Goal: Task Accomplishment & Management: Use online tool/utility

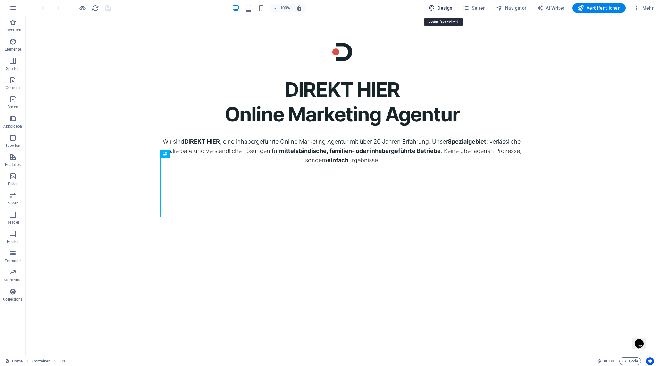
click at [450, 6] on span "Design" at bounding box center [440, 8] width 24 height 6
select select "px"
select select "300"
select select "px"
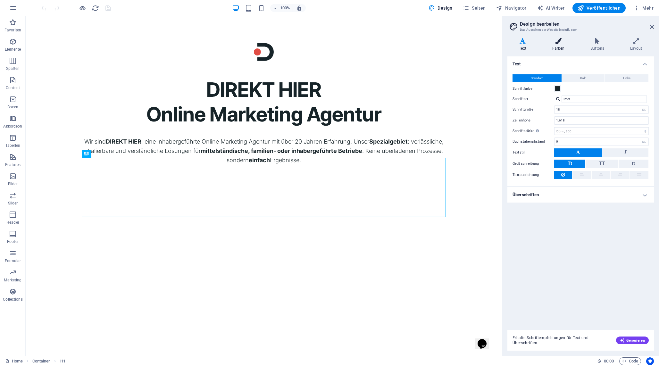
click at [558, 46] on h4 "Farben" at bounding box center [559, 44] width 38 height 13
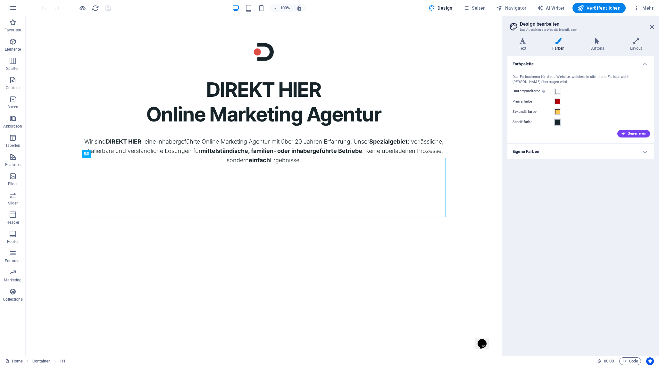
click at [558, 124] on button "Schriftfarbe" at bounding box center [557, 122] width 7 height 7
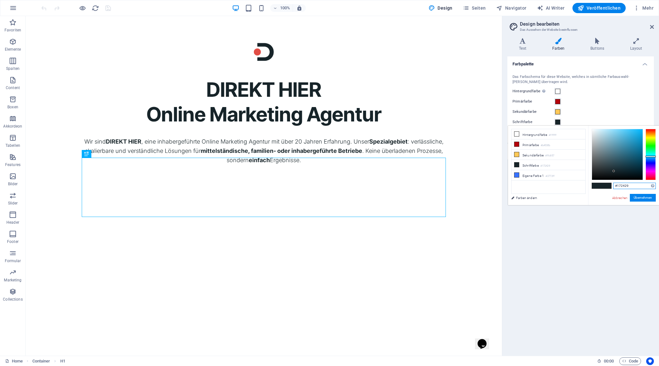
click at [622, 185] on input "#172429" at bounding box center [634, 186] width 43 height 6
paste input "242532"
type input "#242532"
click at [642, 198] on button "Übernehmen" at bounding box center [643, 198] width 26 height 8
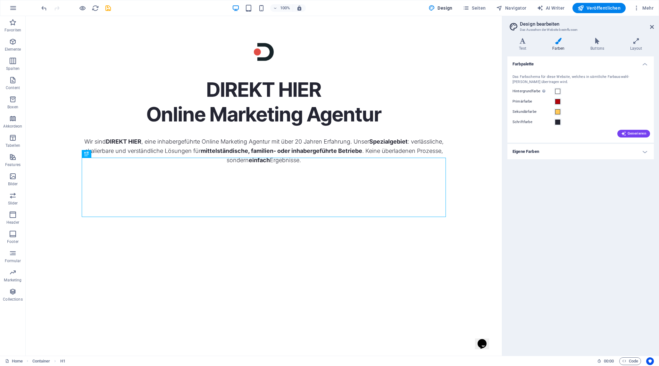
click at [594, 151] on h4 "Eigene Farben" at bounding box center [580, 151] width 146 height 15
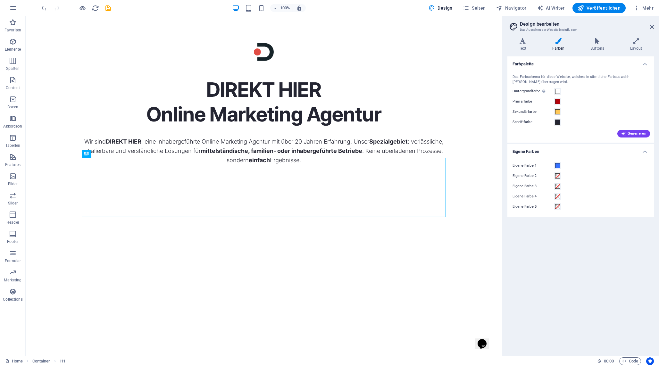
click at [594, 151] on h4 "Eigene Farben" at bounding box center [580, 150] width 146 height 12
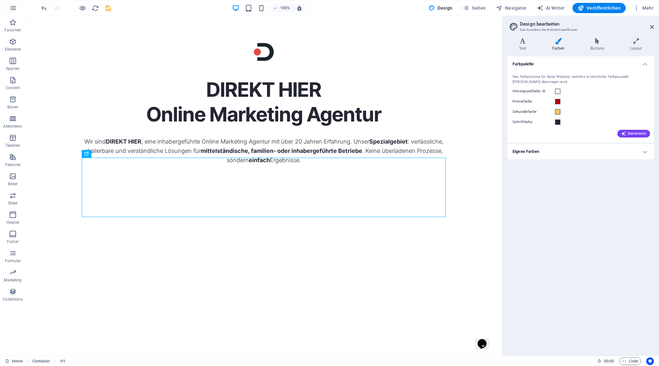
click at [570, 150] on h4 "Eigene Farben" at bounding box center [580, 151] width 146 height 15
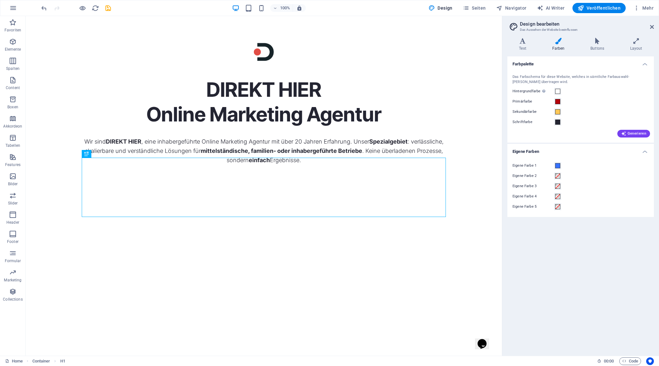
click at [570, 150] on h4 "Eigene Farben" at bounding box center [580, 150] width 146 height 12
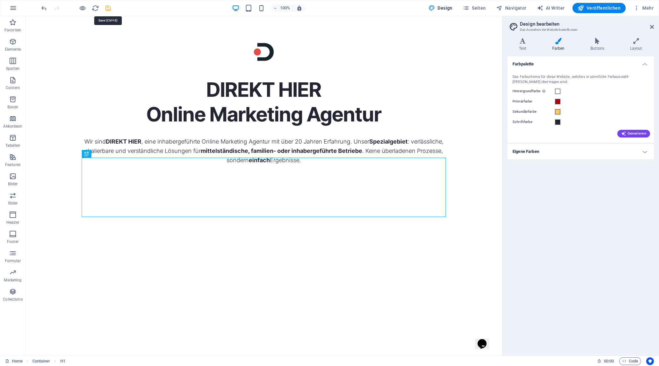
click at [107, 8] on icon "save" at bounding box center [107, 7] width 7 height 7
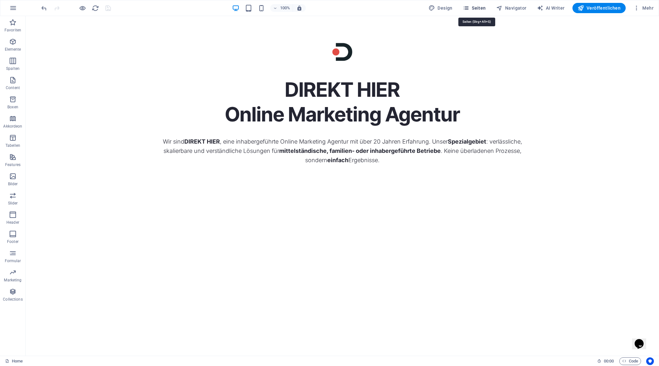
click at [476, 6] on span "Seiten" at bounding box center [474, 8] width 23 height 6
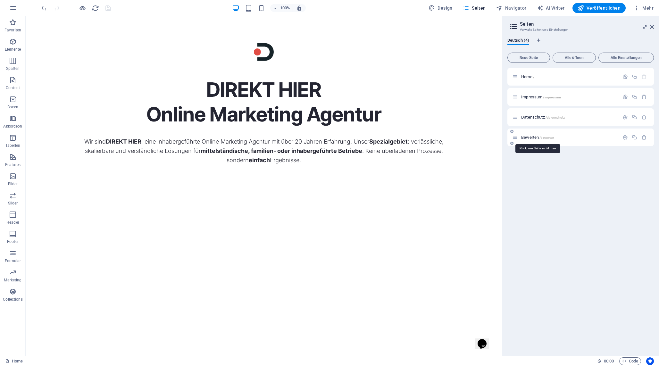
click at [528, 137] on span "Bewerten /bewerten" at bounding box center [537, 137] width 33 height 5
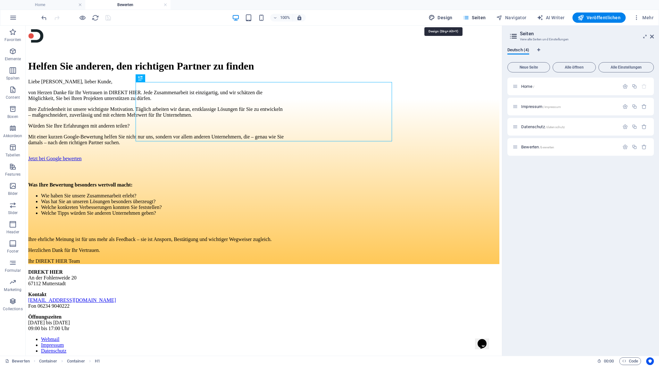
click at [450, 17] on span "Design" at bounding box center [440, 17] width 24 height 6
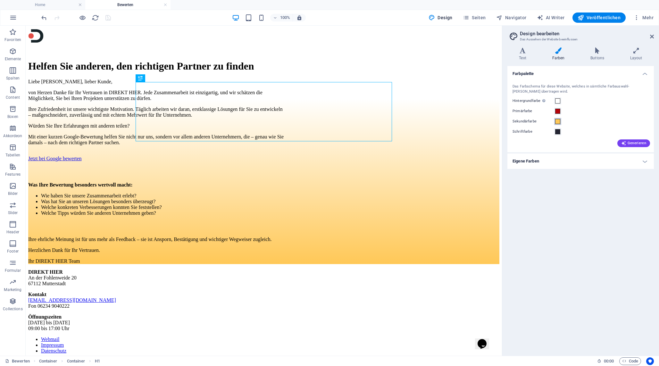
click at [559, 121] on span at bounding box center [557, 121] width 5 height 5
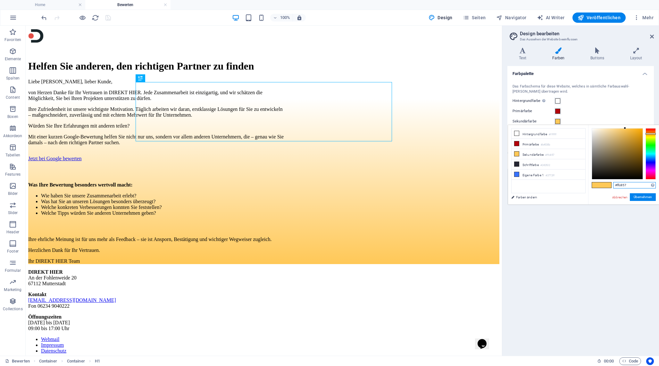
click at [622, 183] on input "#ffc857" at bounding box center [634, 185] width 43 height 6
paste input "7f7f5"
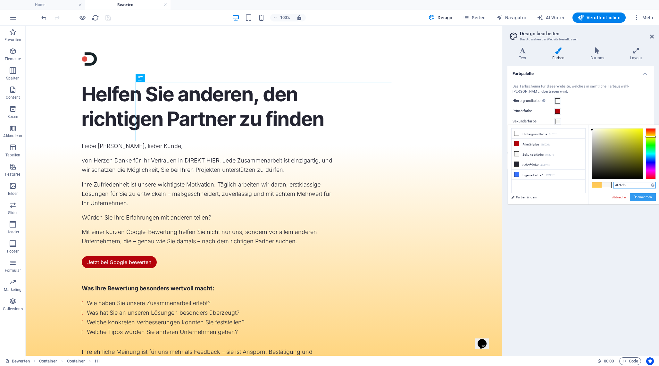
type input "#f7f7f5"
click at [645, 197] on button "Übernehmen" at bounding box center [643, 197] width 26 height 8
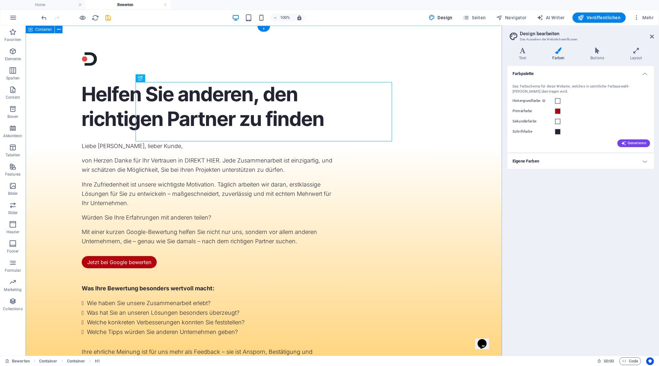
click at [475, 189] on div "Helfen Sie anderen, den richtigen Partner zu finden Liebe [PERSON_NAME], lieber…" at bounding box center [264, 226] width 476 height 400
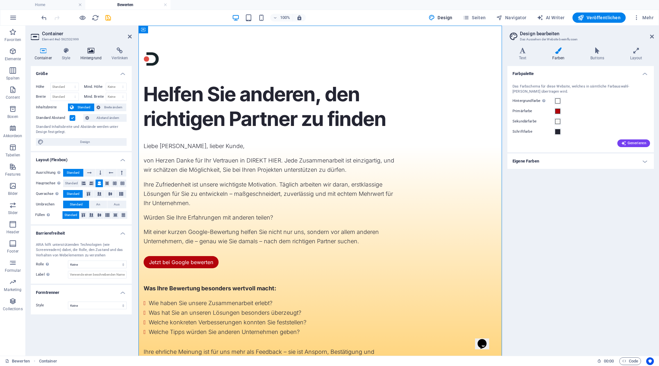
click at [88, 58] on h4 "Hintergrund" at bounding box center [92, 53] width 31 height 13
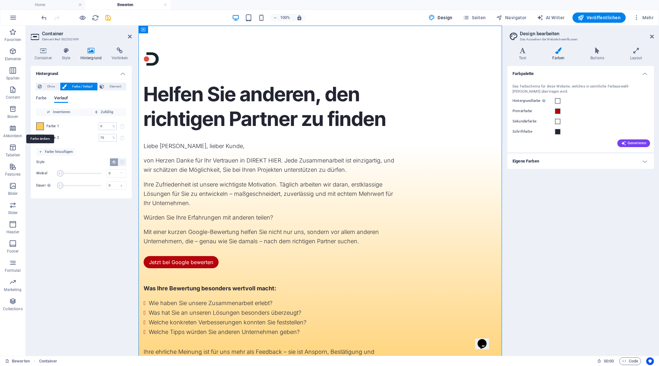
click at [40, 125] on span at bounding box center [40, 126] width 7 height 7
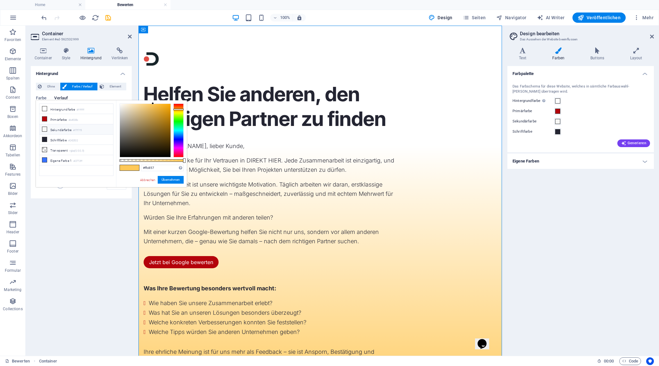
click at [63, 129] on li "Sekundärfarbe #f7f7f5" at bounding box center [76, 129] width 74 height 10
type input "#f7f7f5"
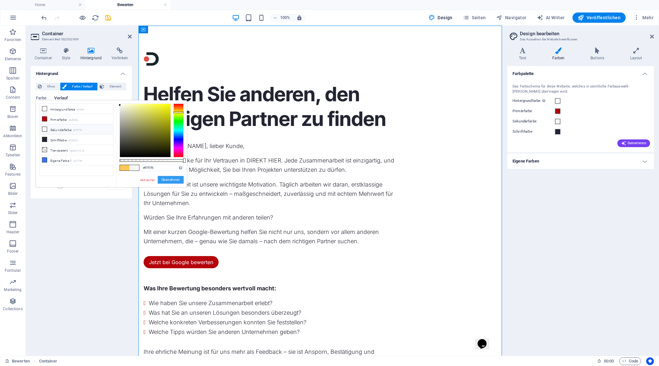
click at [169, 181] on button "Übernehmen" at bounding box center [171, 180] width 26 height 8
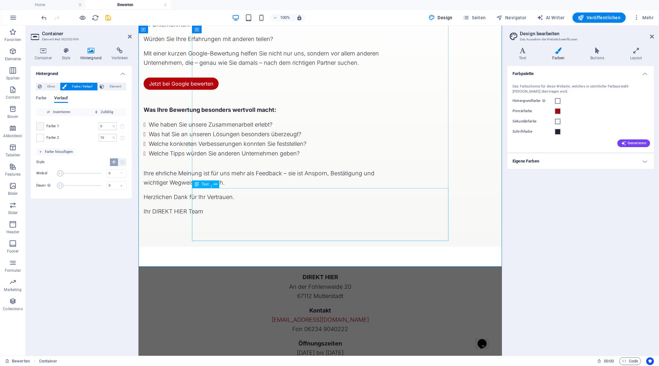
scroll to position [211, 0]
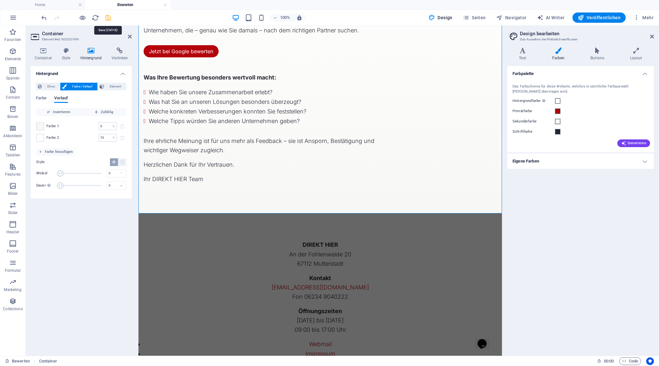
click at [107, 17] on icon "save" at bounding box center [107, 17] width 7 height 7
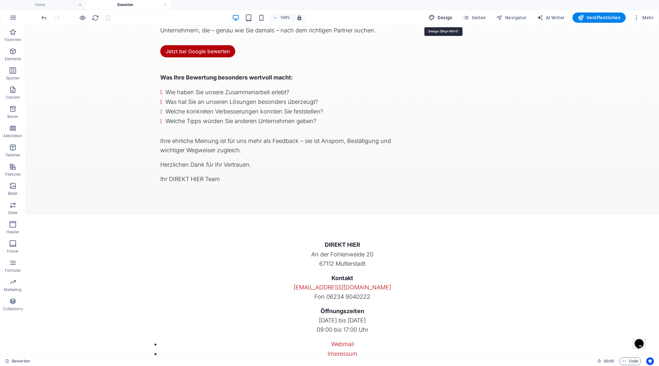
click at [451, 18] on span "Design" at bounding box center [440, 17] width 24 height 6
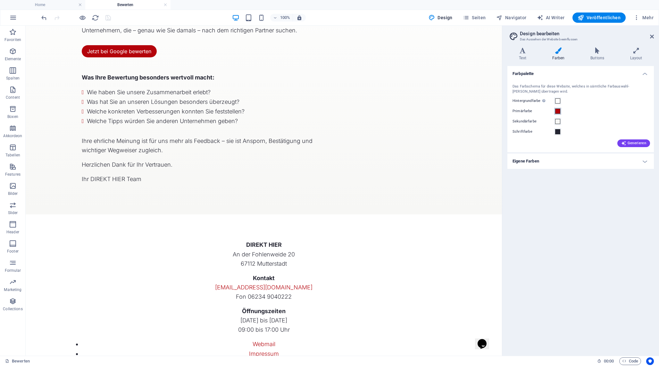
click at [557, 112] on span at bounding box center [557, 111] width 5 height 5
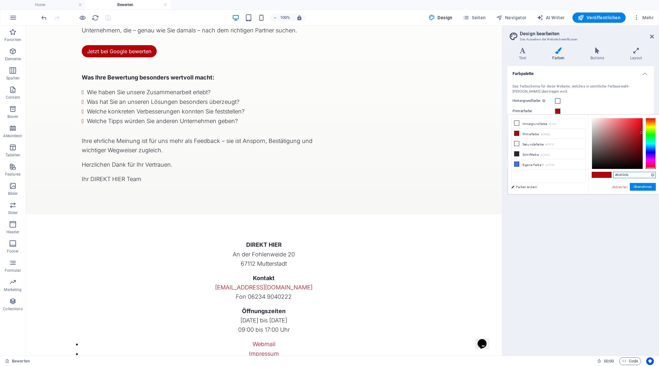
click at [621, 176] on input "#b4030b" at bounding box center [634, 175] width 43 height 6
paste input "df0101"
type input "#df0101"
click at [638, 186] on button "Übernehmen" at bounding box center [643, 187] width 26 height 8
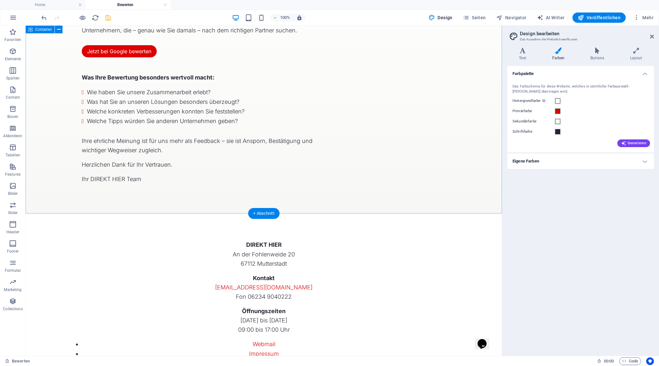
scroll to position [0, 0]
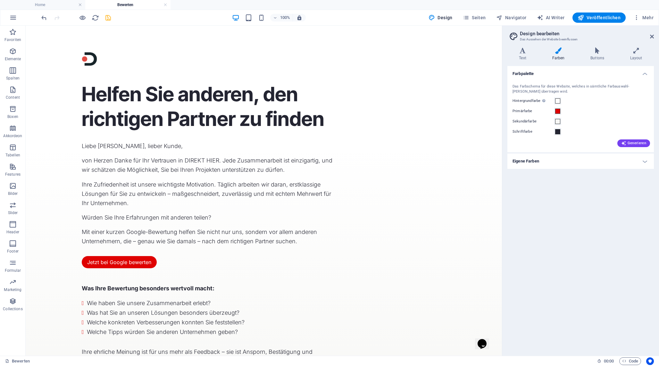
click at [110, 17] on icon "save" at bounding box center [107, 17] width 7 height 7
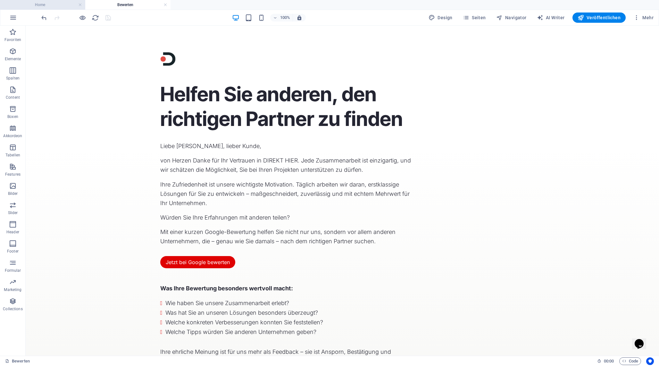
click at [47, 4] on h4 "Home" at bounding box center [42, 4] width 85 height 7
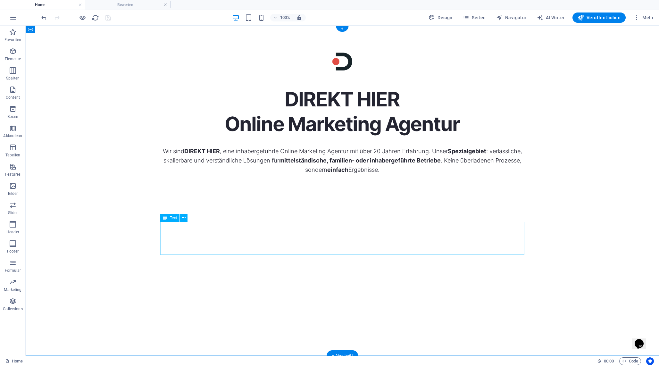
click at [276, 174] on div "Wir sind DIREKT HIER , eine inhabergeführte Online Marketing Agentur mit über 2…" at bounding box center [342, 160] width 364 height 28
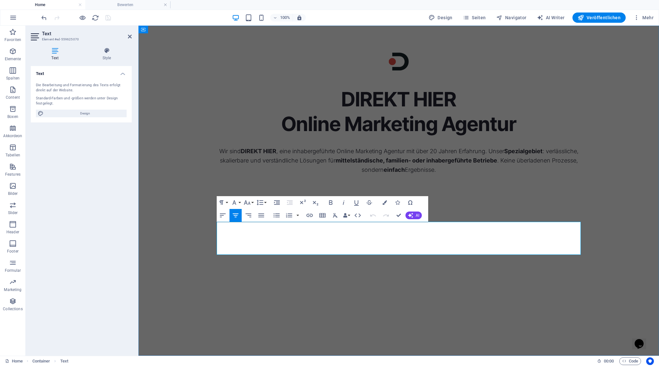
click at [294, 174] on p "Wir sind DIREKT HIER , eine inhabergeführte Online Marketing Agentur mit über 2…" at bounding box center [399, 160] width 364 height 28
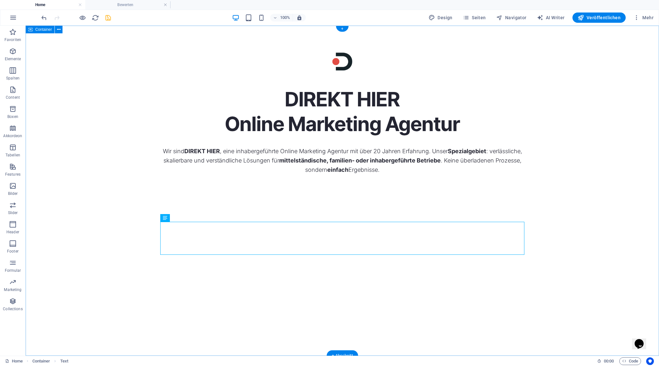
click at [359, 291] on div "DIREKT HIER Online Marketing Agentur Wir sind DIREKT HIER , eine inhabergeführt…" at bounding box center [342, 191] width 633 height 330
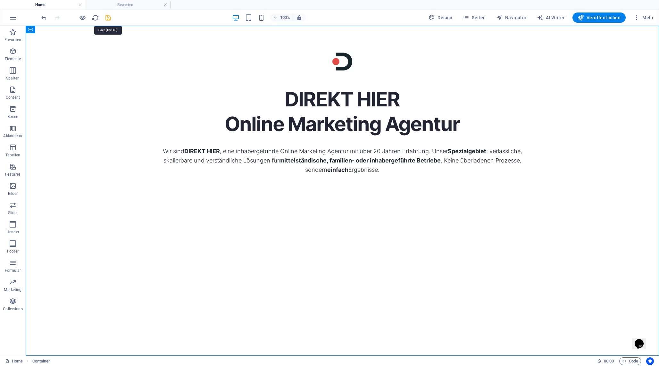
click at [109, 16] on icon "save" at bounding box center [107, 17] width 7 height 7
click at [182, 158] on icon at bounding box center [182, 158] width 4 height 7
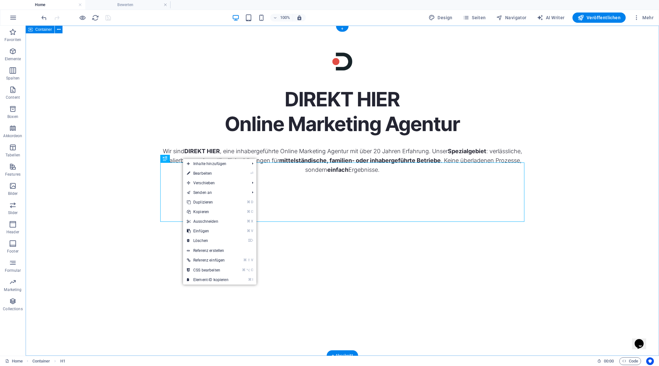
click at [119, 158] on div "DIREKT HIER Online Marketing Agentur Wir sind DIREKT HIER , eine inhabergeführt…" at bounding box center [342, 191] width 633 height 330
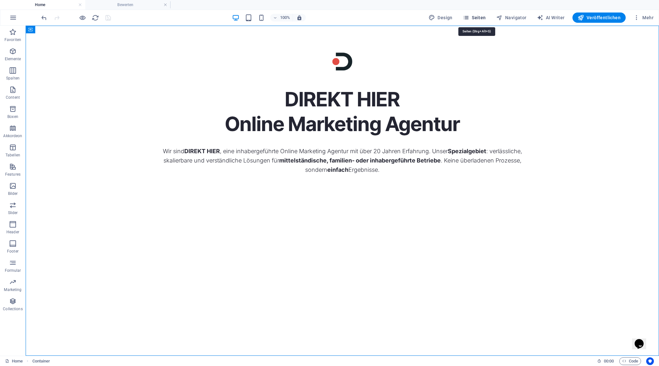
click at [475, 21] on button "Seiten" at bounding box center [474, 17] width 28 height 10
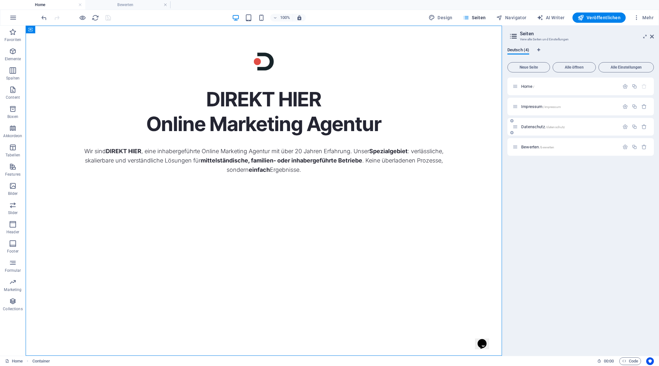
click at [528, 126] on span "Datenschutz /datenschutz" at bounding box center [543, 126] width 44 height 5
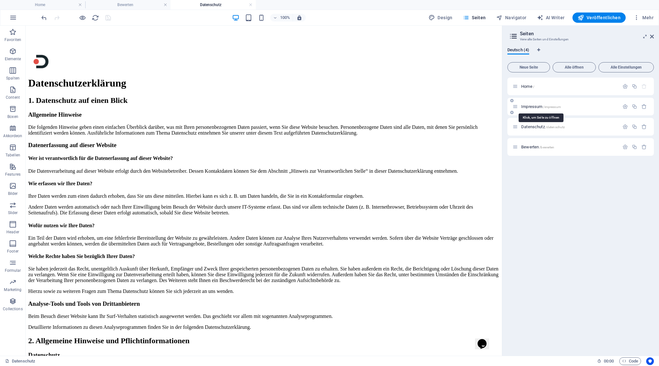
click at [529, 105] on span "Impressum /impressum" at bounding box center [541, 106] width 40 height 5
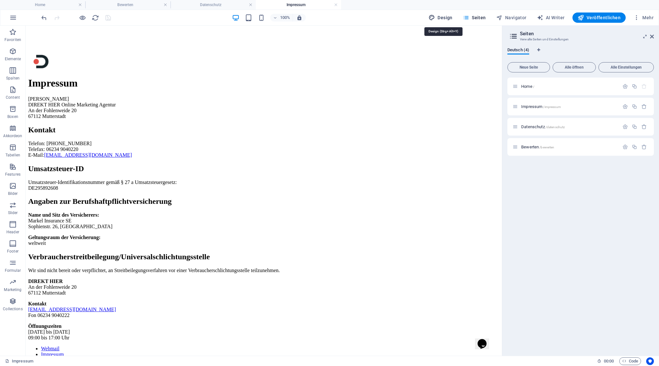
click at [447, 13] on button "Design" at bounding box center [440, 17] width 29 height 10
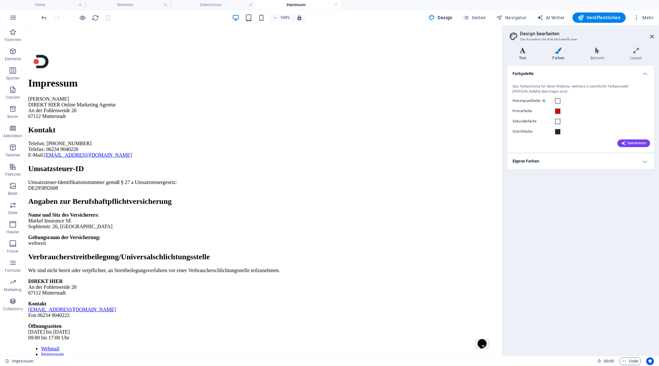
click at [522, 52] on icon at bounding box center [522, 50] width 30 height 6
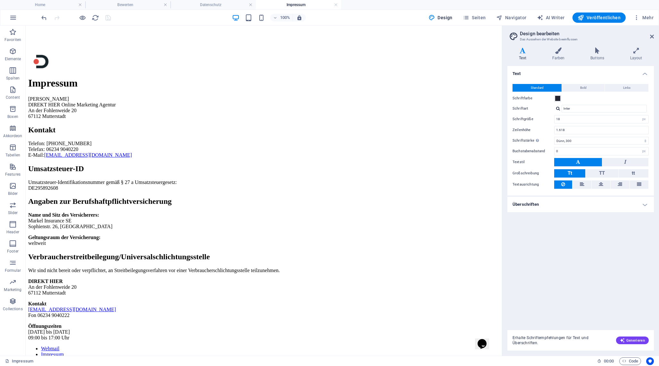
click at [544, 205] on h4 "Überschriften" at bounding box center [580, 204] width 146 height 15
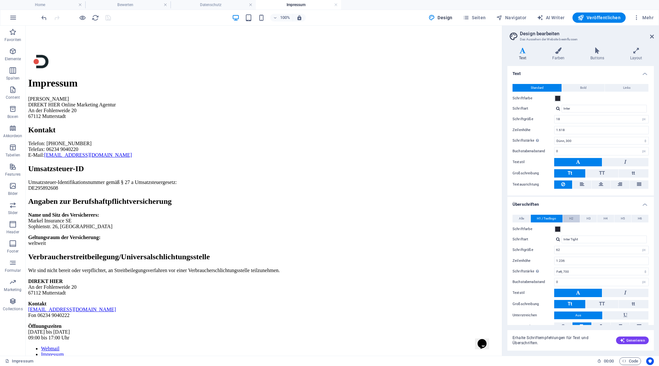
click at [568, 220] on button "H2" at bounding box center [571, 219] width 17 height 8
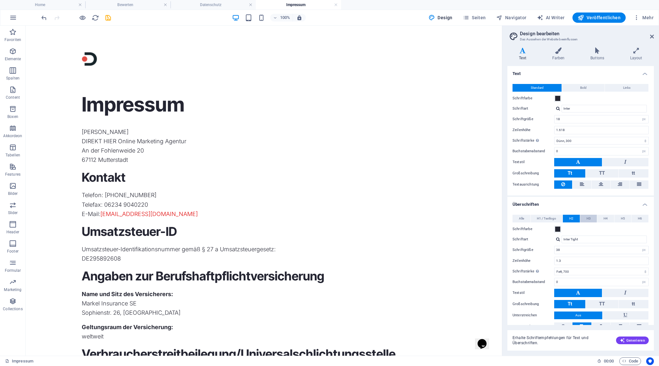
click at [584, 217] on button "H3" at bounding box center [588, 219] width 17 height 8
click at [569, 216] on span "H2" at bounding box center [571, 219] width 4 height 8
click at [588, 270] on select "Fein, 100 Extra-dünn, 200 Dünn, 300 Normal, 400 Medium, 500 Halb-fett, 600 Fett…" at bounding box center [601, 272] width 95 height 8
click at [554, 268] on select "Fein, 100 Extra-dünn, 200 Dünn, 300 Normal, 400 Medium, 500 Halb-fett, 600 Fett…" at bounding box center [601, 272] width 95 height 8
click at [587, 271] on select "Fein, 100 Extra-dünn, 200 Dünn, 300 Normal, 400 Medium, 500 Halb-fett, 600 Fett…" at bounding box center [601, 272] width 95 height 8
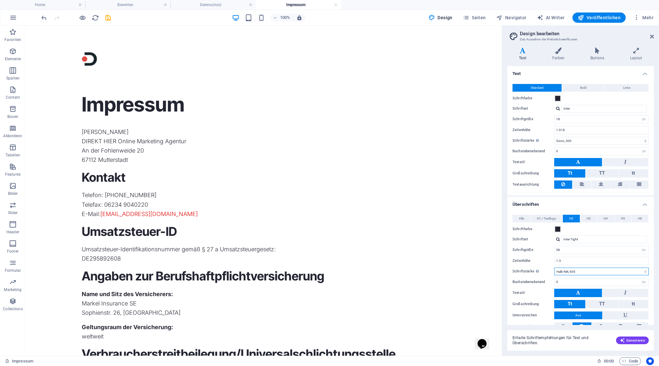
select select "700"
click at [554, 268] on select "Fein, 100 Extra-dünn, 200 Dünn, 300 Normal, 400 Medium, 500 Halb-fett, 600 Fett…" at bounding box center [601, 272] width 95 height 8
click at [556, 239] on div at bounding box center [558, 239] width 4 height 4
click at [572, 267] on div "Schriften verwalten →" at bounding box center [605, 265] width 85 height 8
select select "popularity"
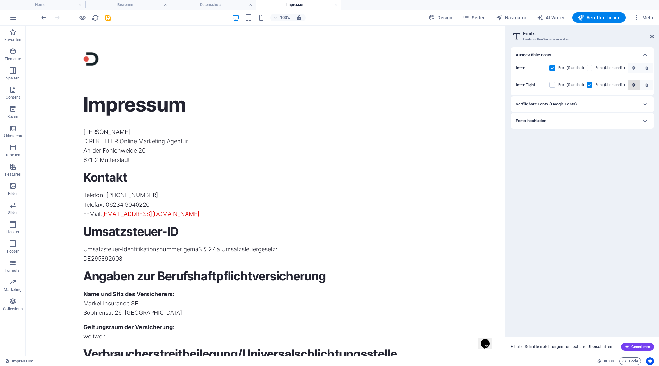
click at [634, 83] on icon "button" at bounding box center [633, 85] width 3 height 4
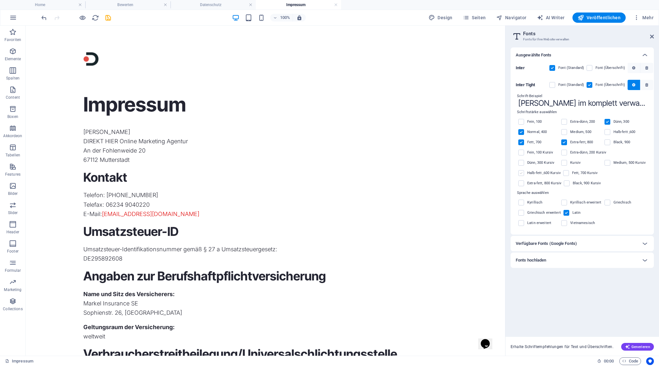
click at [520, 173] on label at bounding box center [521, 173] width 6 height 6
click at [0, 0] on input "checkbox" at bounding box center [0, 0] width 0 height 0
click at [566, 171] on label at bounding box center [566, 173] width 6 height 6
click at [0, 0] on input "checkbox" at bounding box center [0, 0] width 0 height 0
click at [652, 36] on icon at bounding box center [652, 36] width 4 height 5
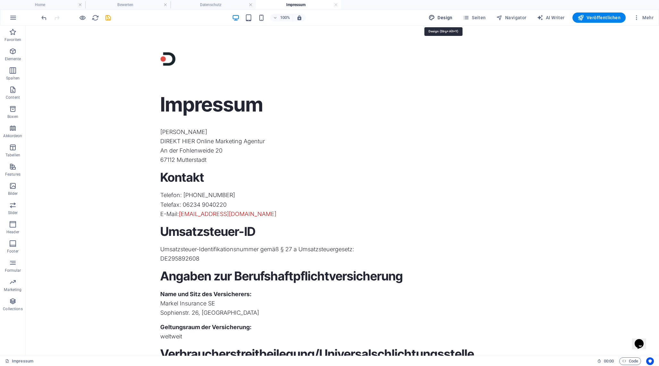
click at [448, 18] on span "Design" at bounding box center [440, 17] width 24 height 6
select select "px"
select select "300"
select select "px"
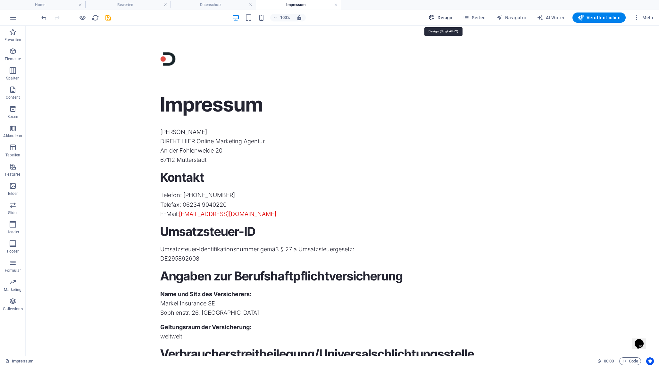
select select "700"
select select "px"
select select "rem"
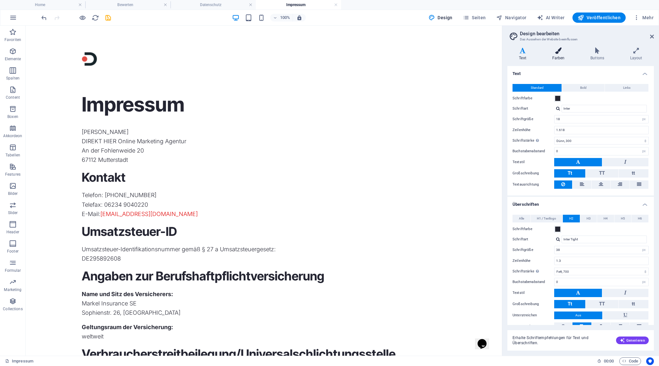
click at [559, 51] on icon at bounding box center [558, 50] width 36 height 6
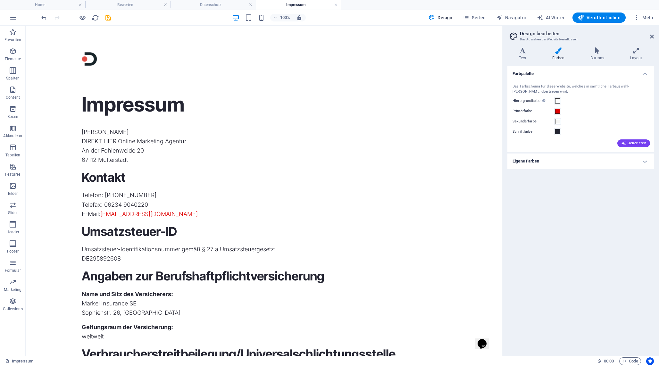
click at [525, 62] on div "Text Farben Buttons Layout Text Standard Bold Links Schriftfarbe Schriftart Int…" at bounding box center [580, 198] width 146 height 303
click at [524, 58] on h4 "Text" at bounding box center [523, 53] width 33 height 13
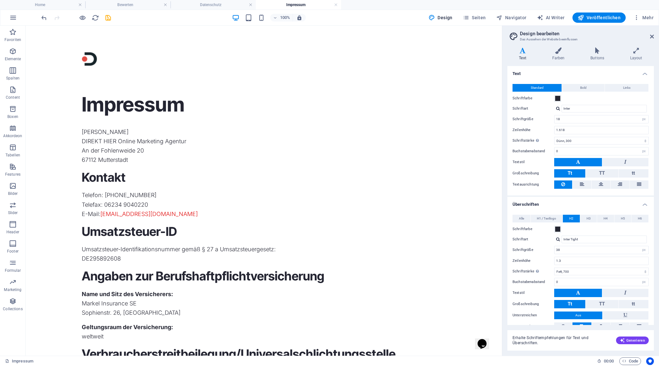
scroll to position [22, 0]
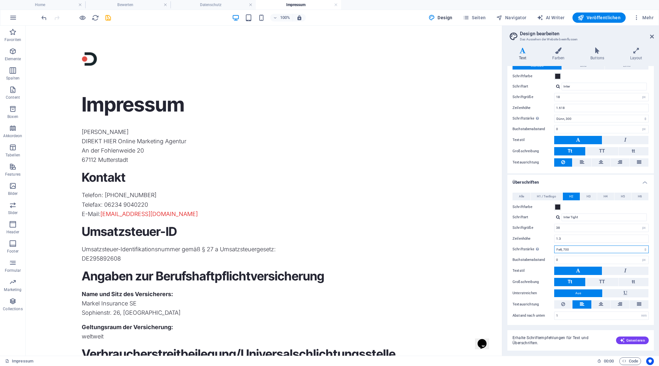
click at [563, 248] on select "Fein, 100 Extra-dünn, 200 Dünn, 300 Normal, 400 Medium, 500 Halb-fett, 600 Fett…" at bounding box center [601, 249] width 95 height 8
click at [554, 245] on select "Fein, 100 Extra-dünn, 200 Dünn, 300 Normal, 400 Medium, 500 Halb-fett, 600 Fett…" at bounding box center [601, 249] width 95 height 8
click at [566, 249] on select "Fein, 100 Extra-dünn, 200 Dünn, 300 Normal, 400 Medium, 500 Halb-fett, 600 Fett…" at bounding box center [601, 249] width 95 height 8
select select "700"
click at [554, 245] on select "Fein, 100 Extra-dünn, 200 Dünn, 300 Normal, 400 Medium, 500 Halb-fett, 600 Fett…" at bounding box center [601, 249] width 95 height 8
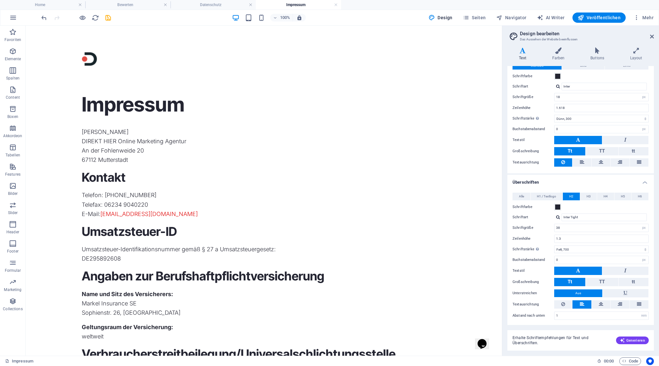
click at [558, 85] on div at bounding box center [558, 86] width 4 height 4
click at [568, 112] on div "Schriften verwalten →" at bounding box center [605, 112] width 85 height 8
select select "popularity"
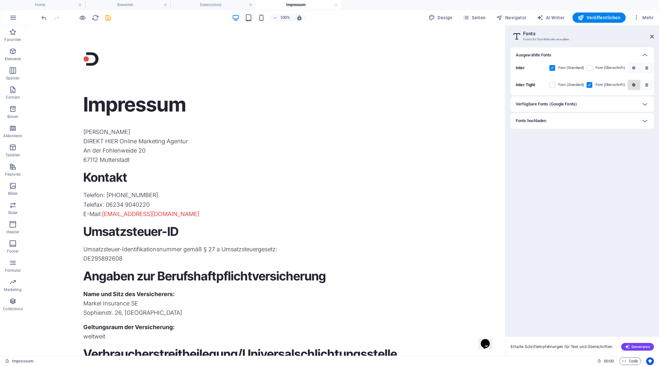
click at [633, 83] on button "button" at bounding box center [633, 85] width 13 height 10
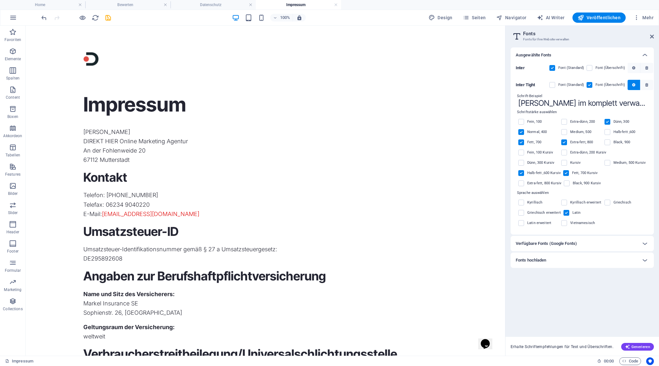
click at [520, 173] on label at bounding box center [521, 173] width 6 height 6
click at [0, 0] on input "checkbox" at bounding box center [0, 0] width 0 height 0
click at [608, 133] on label at bounding box center [607, 132] width 6 height 6
click at [0, 0] on input "checkbox" at bounding box center [0, 0] width 0 height 0
click at [646, 51] on icon at bounding box center [645, 55] width 8 height 8
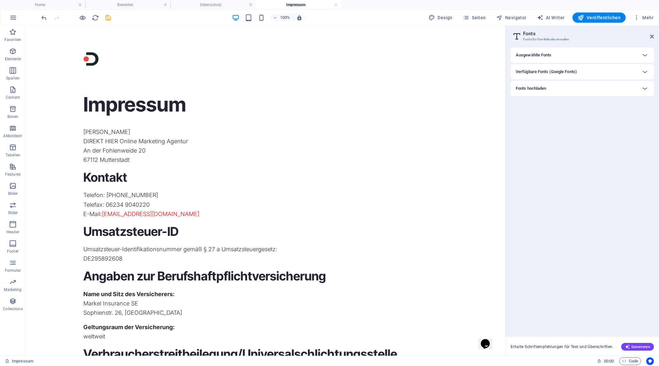
click at [651, 34] on h2 "Fonts" at bounding box center [588, 34] width 131 height 6
click at [651, 36] on icon at bounding box center [652, 36] width 4 height 5
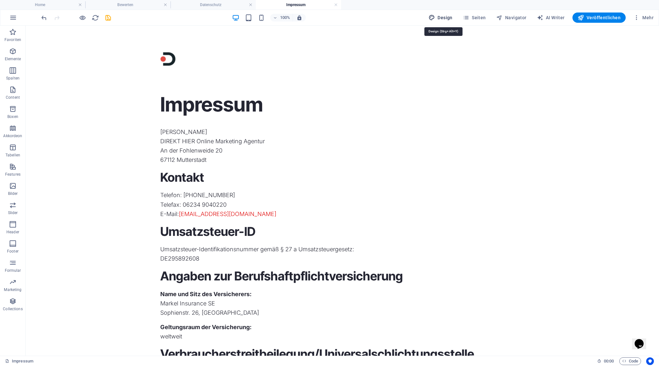
click at [439, 16] on span "Design" at bounding box center [440, 17] width 24 height 6
select select "px"
select select "300"
select select "px"
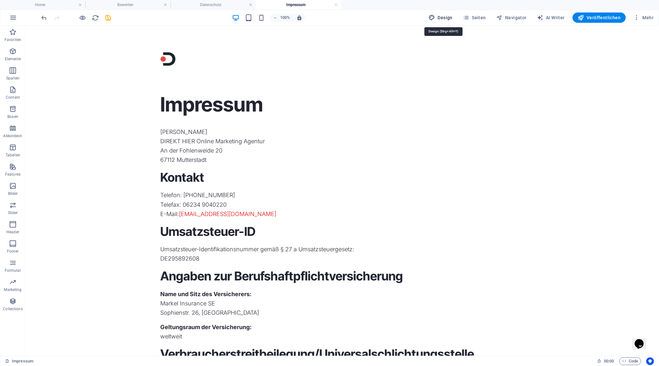
select select "700"
select select "px"
select select "rem"
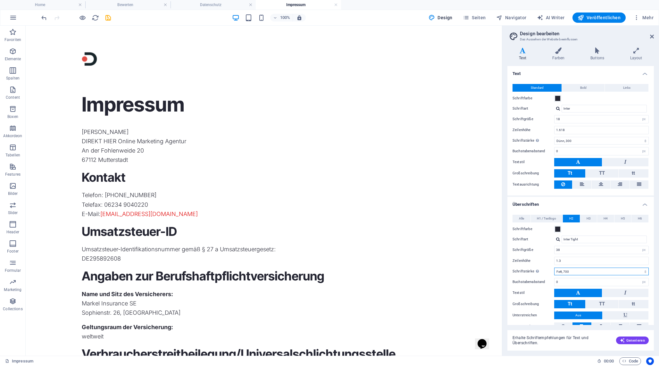
click at [572, 270] on select "Fein, 100 Extra-dünn, 200 Dünn, 300 Normal, 400 Medium, 500 Halb-fett, 600 Fett…" at bounding box center [601, 272] width 95 height 8
click at [554, 268] on select "Fein, 100 Extra-dünn, 200 Dünn, 300 Normal, 400 Medium, 500 Halb-fett, 600 Fett…" at bounding box center [601, 272] width 95 height 8
click at [573, 271] on select "Fein, 100 Extra-dünn, 200 Dünn, 300 Normal, 400 Medium, 500 Halb-fett, 600 Fett…" at bounding box center [601, 272] width 95 height 8
click at [554, 268] on select "Fein, 100 Extra-dünn, 200 Dünn, 300 Normal, 400 Medium, 500 Halb-fett, 600 Fett…" at bounding box center [601, 272] width 95 height 8
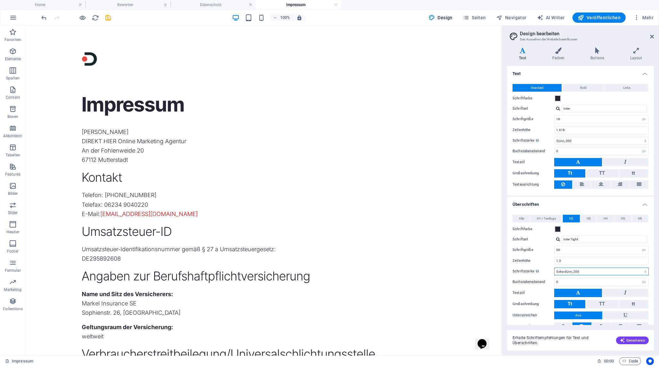
click at [573, 269] on select "Fein, 100 Extra-dünn, 200 Dünn, 300 Normal, 400 Medium, 500 Halb-fett, 600 Fett…" at bounding box center [601, 272] width 95 height 8
click at [554, 268] on select "Fein, 100 Extra-dünn, 200 Dünn, 300 Normal, 400 Medium, 500 Halb-fett, 600 Fett…" at bounding box center [601, 272] width 95 height 8
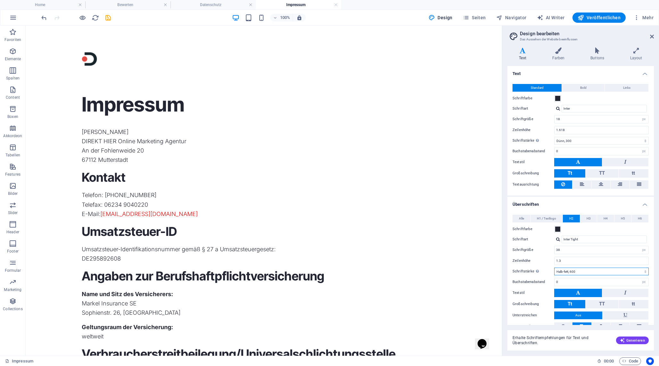
click at [573, 269] on select "Fein, 100 Extra-dünn, 200 Dünn, 300 Normal, 400 Medium, 500 Halb-fett, 600 Fett…" at bounding box center [601, 272] width 95 height 8
click at [554, 268] on select "Fein, 100 Extra-dünn, 200 Dünn, 300 Normal, 400 Medium, 500 Halb-fett, 600 Fett…" at bounding box center [601, 272] width 95 height 8
click at [574, 265] on div "Alle H1 / Textlogo H2 H3 H4 H5 H6 Schriftfarbe Schriftart Inter Tight Zeilenhöh…" at bounding box center [580, 278] width 149 height 140
click at [574, 269] on select "Fein, 100 Extra-dünn, 200 Dünn, 300 Normal, 400 Medium, 500 Halb-fett, 600 Fett…" at bounding box center [601, 272] width 95 height 8
click at [554, 268] on select "Fein, 100 Extra-dünn, 200 Dünn, 300 Normal, 400 Medium, 500 Halb-fett, 600 Fett…" at bounding box center [601, 272] width 95 height 8
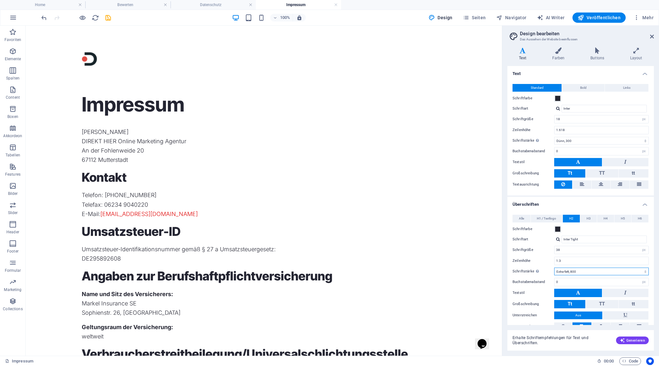
click at [573, 269] on select "Fein, 100 Extra-dünn, 200 Dünn, 300 Normal, 400 Medium, 500 Halb-fett, 600 Fett…" at bounding box center [601, 272] width 95 height 8
click at [554, 268] on select "Fein, 100 Extra-dünn, 200 Dünn, 300 Normal, 400 Medium, 500 Halb-fett, 600 Fett…" at bounding box center [601, 272] width 95 height 8
click at [573, 271] on select "Fein, 100 Extra-dünn, 200 Dünn, 300 Normal, 400 Medium, 500 Halb-fett, 600 Fett…" at bounding box center [601, 272] width 95 height 8
click at [554, 268] on select "Fein, 100 Extra-dünn, 200 Dünn, 300 Normal, 400 Medium, 500 Halb-fett, 600 Fett…" at bounding box center [601, 272] width 95 height 8
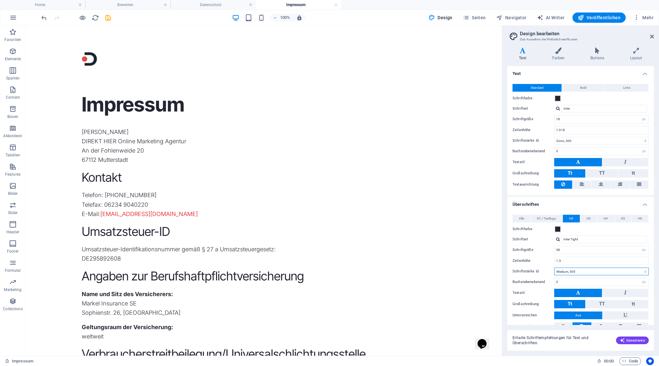
click at [571, 270] on select "Fein, 100 Extra-dünn, 200 Dünn, 300 Normal, 400 Medium, 500 Halb-fett, 600 Fett…" at bounding box center [601, 272] width 95 height 8
click at [554, 268] on select "Fein, 100 Extra-dünn, 200 Dünn, 300 Normal, 400 Medium, 500 Halb-fett, 600 Fett…" at bounding box center [601, 272] width 95 height 8
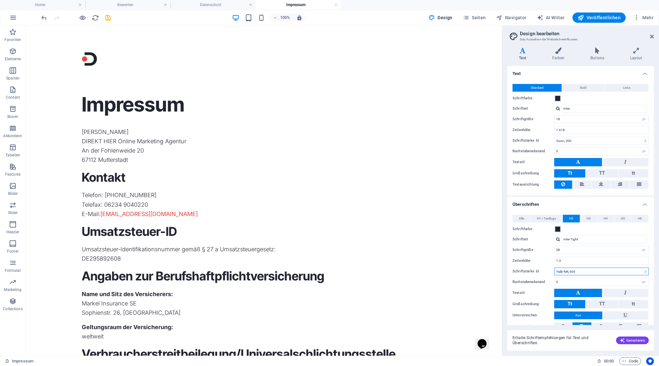
click at [572, 270] on select "Fein, 100 Extra-dünn, 200 Dünn, 300 Normal, 400 Medium, 500 Halb-fett, 600 Fett…" at bounding box center [601, 272] width 95 height 8
select select "700"
click at [554, 268] on select "Fein, 100 Extra-dünn, 200 Dünn, 300 Normal, 400 Medium, 500 Halb-fett, 600 Fett…" at bounding box center [601, 272] width 95 height 8
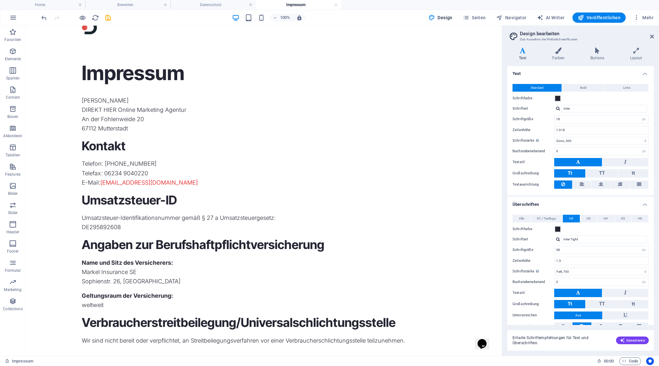
scroll to position [0, 0]
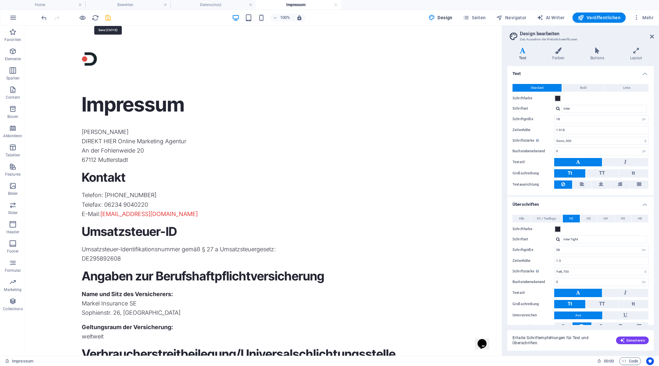
click at [109, 17] on icon "save" at bounding box center [107, 17] width 7 height 7
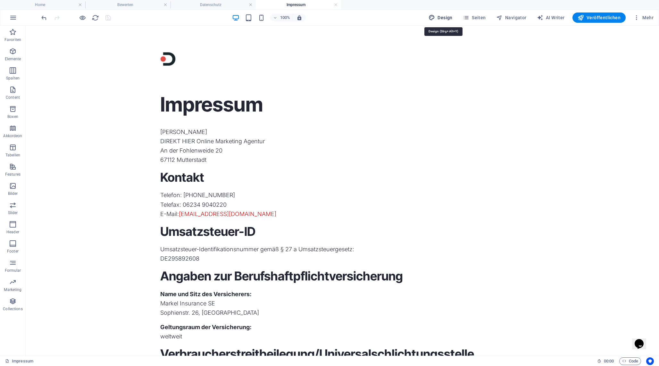
click at [446, 15] on span "Design" at bounding box center [440, 17] width 24 height 6
select select "px"
select select "300"
select select "px"
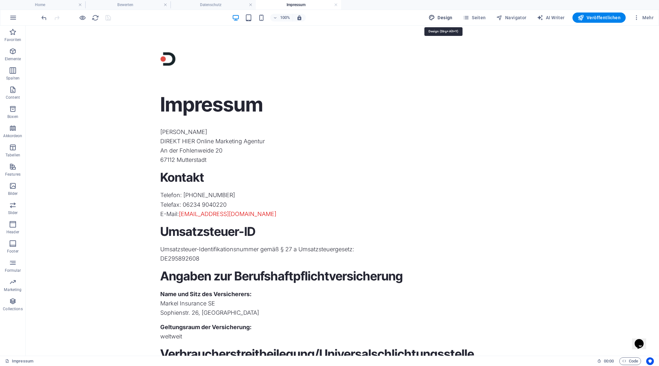
select select "700"
select select "px"
select select "rem"
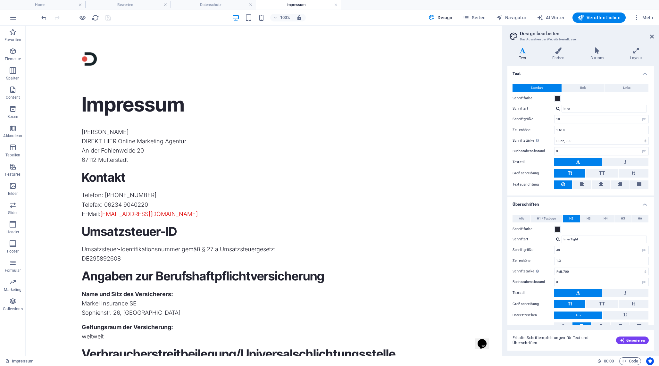
click at [556, 110] on div at bounding box center [558, 108] width 4 height 4
click at [570, 134] on div "Schriften verwalten →" at bounding box center [605, 134] width 85 height 8
select select "popularity"
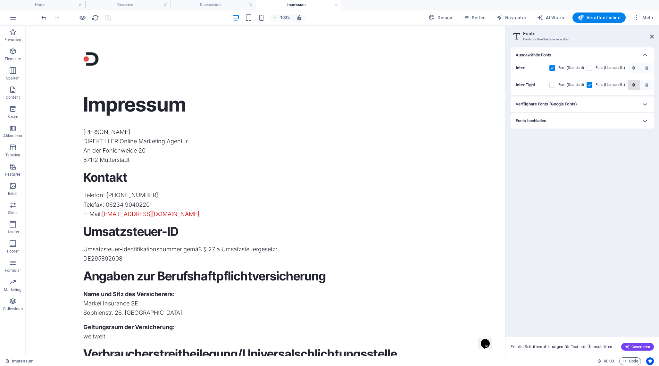
click at [633, 84] on icon "button" at bounding box center [633, 85] width 3 height 4
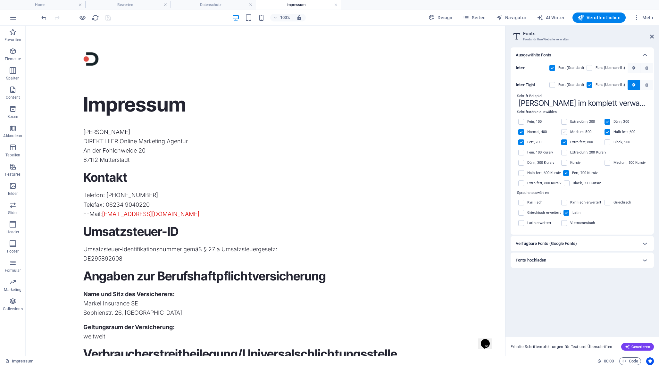
click at [563, 132] on label at bounding box center [564, 132] width 6 height 6
click at [0, 0] on input "checkbox" at bounding box center [0, 0] width 0 height 0
click at [632, 86] on icon "button" at bounding box center [633, 85] width 3 height 4
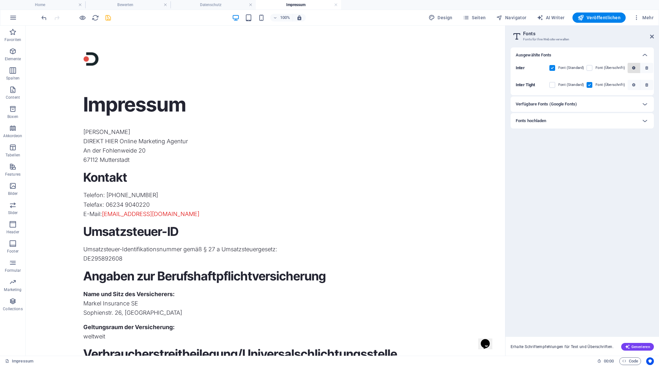
click at [632, 68] on icon "button" at bounding box center [633, 68] width 3 height 4
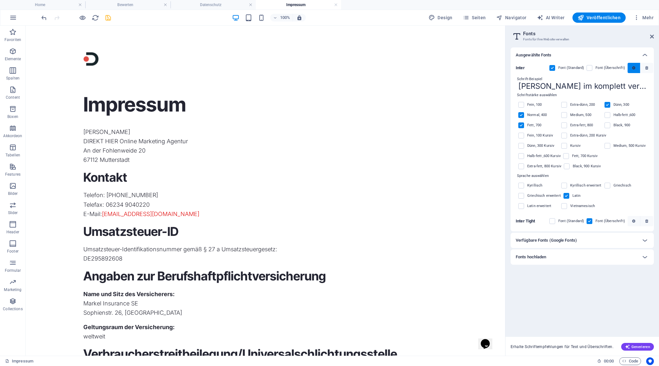
click at [632, 68] on icon "button" at bounding box center [633, 68] width 3 height 4
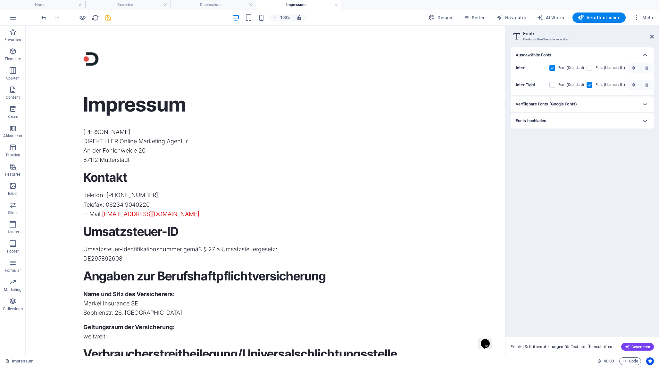
click at [649, 38] on header "Fonts Fonts für Ihre Website verwalten" at bounding box center [583, 34] width 142 height 17
click at [652, 36] on icon at bounding box center [652, 36] width 4 height 5
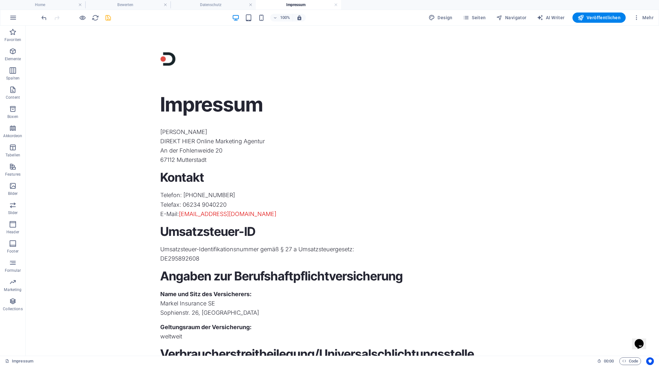
click at [110, 16] on icon "save" at bounding box center [107, 17] width 7 height 7
click at [450, 19] on span "Design" at bounding box center [440, 17] width 24 height 6
select select "px"
select select "300"
select select "px"
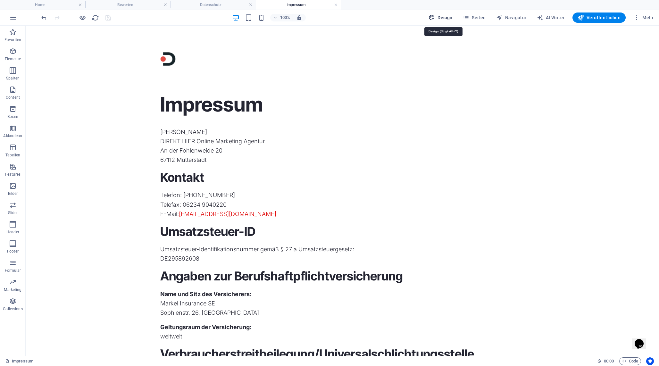
select select "px"
select select "700"
select select "px"
select select "rem"
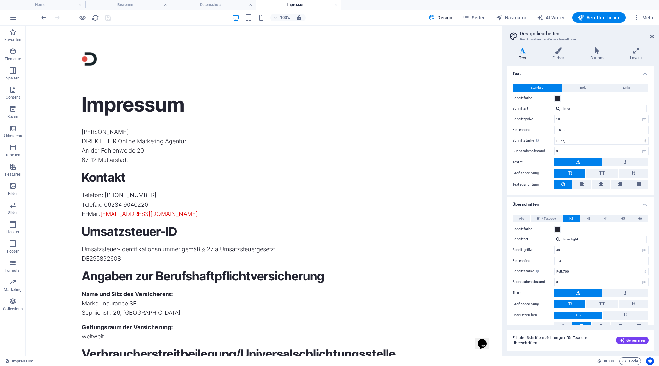
scroll to position [22, 0]
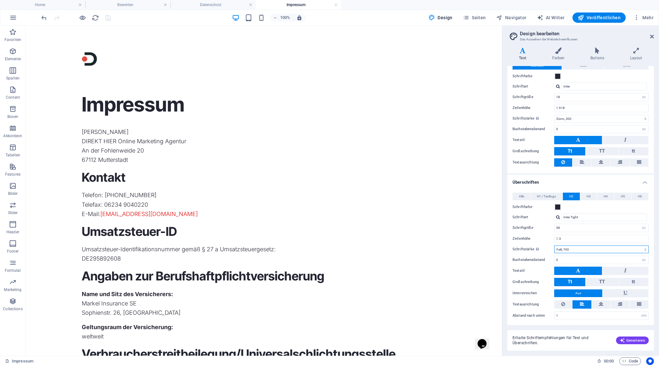
click at [575, 246] on select "Fein, 100 Extra-dünn, 200 Dünn, 300 Normal, 400 Medium, 500 Halb-fett, 600 Fett…" at bounding box center [601, 249] width 95 height 8
click at [554, 245] on select "Fein, 100 Extra-dünn, 200 Dünn, 300 Normal, 400 Medium, 500 Halb-fett, 600 Fett…" at bounding box center [601, 249] width 95 height 8
click at [575, 249] on select "Fein, 100 Extra-dünn, 200 Dünn, 300 Normal, 400 Medium, 500 Halb-fett, 600 Fett…" at bounding box center [601, 249] width 95 height 8
click at [554, 245] on select "Fein, 100 Extra-dünn, 200 Dünn, 300 Normal, 400 Medium, 500 Halb-fett, 600 Fett…" at bounding box center [601, 249] width 95 height 8
click at [569, 248] on select "Fein, 100 Extra-dünn, 200 Dünn, 300 Normal, 400 Medium, 500 Halb-fett, 600 Fett…" at bounding box center [601, 249] width 95 height 8
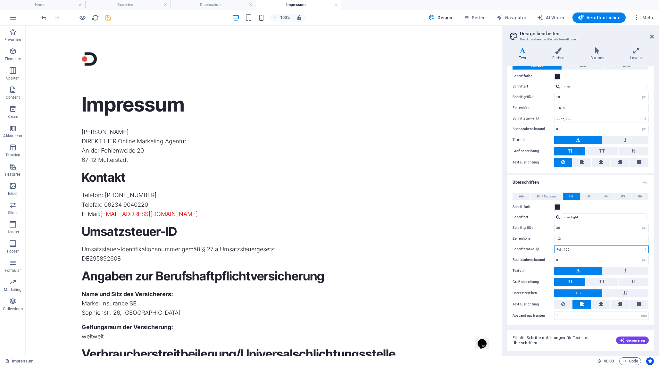
click at [554, 245] on select "Fein, 100 Extra-dünn, 200 Dünn, 300 Normal, 400 Medium, 500 Halb-fett, 600 Fett…" at bounding box center [601, 249] width 95 height 8
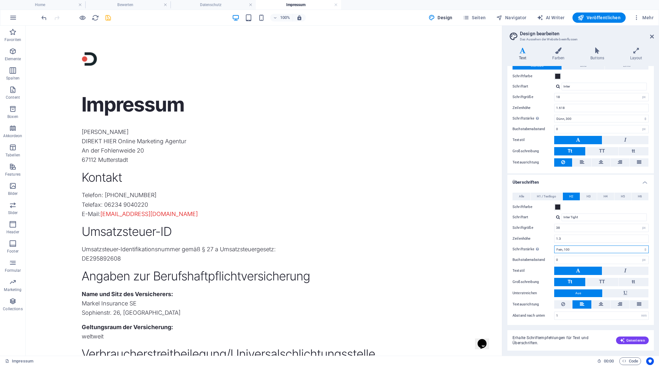
click at [573, 248] on select "Fein, 100 Extra-dünn, 200 Dünn, 300 Normal, 400 Medium, 500 Halb-fett, 600 Fett…" at bounding box center [601, 249] width 95 height 8
click at [554, 245] on select "Fein, 100 Extra-dünn, 200 Dünn, 300 Normal, 400 Medium, 500 Halb-fett, 600 Fett…" at bounding box center [601, 249] width 95 height 8
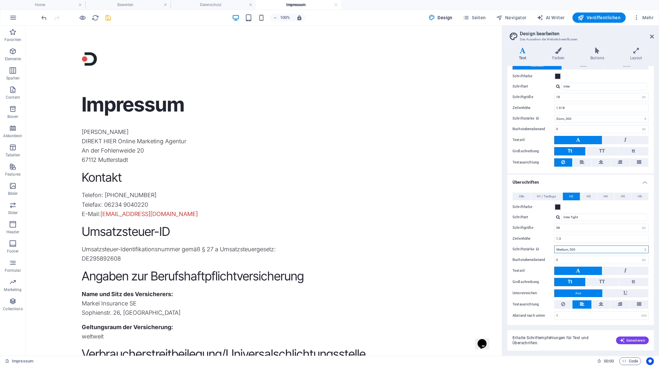
click at [577, 248] on select "Fein, 100 Extra-dünn, 200 Dünn, 300 Normal, 400 Medium, 500 Halb-fett, 600 Fett…" at bounding box center [601, 249] width 95 height 8
click at [554, 245] on select "Fein, 100 Extra-dünn, 200 Dünn, 300 Normal, 400 Medium, 500 Halb-fett, 600 Fett…" at bounding box center [601, 249] width 95 height 8
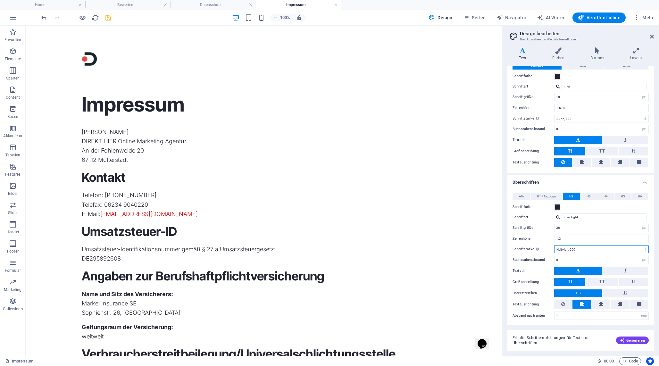
click at [577, 247] on select "Fein, 100 Extra-dünn, 200 Dünn, 300 Normal, 400 Medium, 500 Halb-fett, 600 Fett…" at bounding box center [601, 249] width 95 height 8
select select "700"
click at [554, 245] on select "Fein, 100 Extra-dünn, 200 Dünn, 300 Normal, 400 Medium, 500 Halb-fett, 600 Fett…" at bounding box center [601, 249] width 95 height 8
click at [558, 219] on div "Inter Tight Inter Inter Tight Schriften verwalten →" at bounding box center [601, 217] width 95 height 8
click at [559, 217] on div at bounding box center [558, 217] width 4 height 4
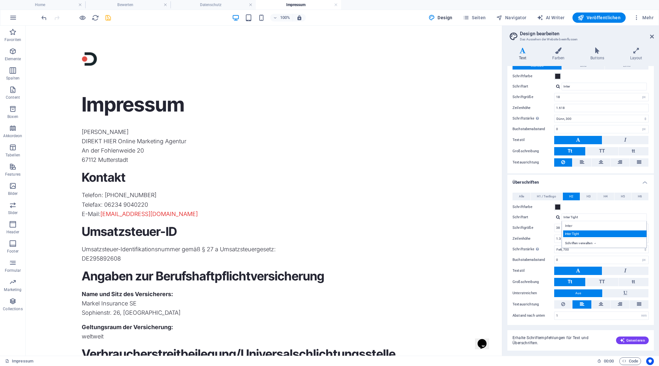
click at [567, 235] on div "Inter Tight" at bounding box center [605, 233] width 85 height 7
click at [558, 215] on div at bounding box center [558, 217] width 4 height 4
click at [567, 244] on div "Schriften verwalten →" at bounding box center [605, 242] width 85 height 8
select select "popularity"
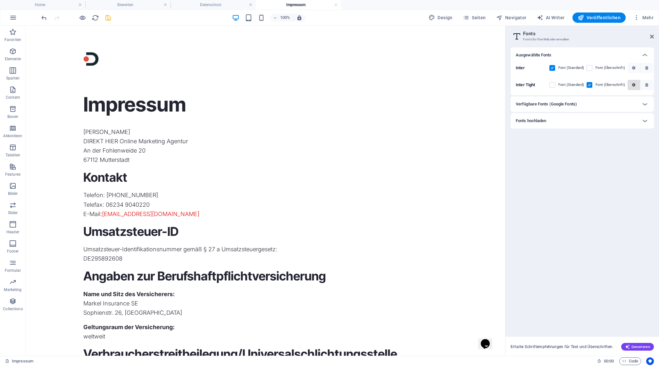
click at [628, 87] on button "button" at bounding box center [633, 85] width 13 height 10
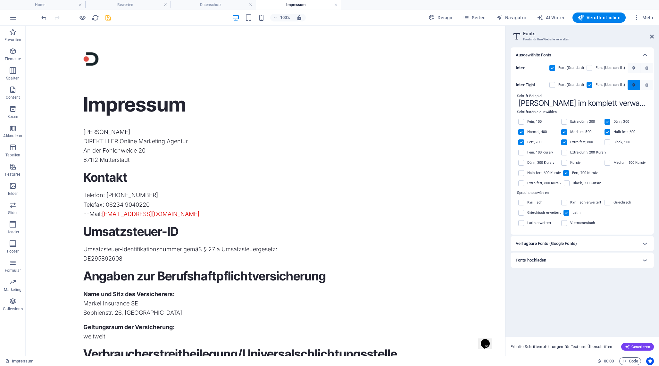
click at [628, 87] on button "button" at bounding box center [633, 85] width 13 height 10
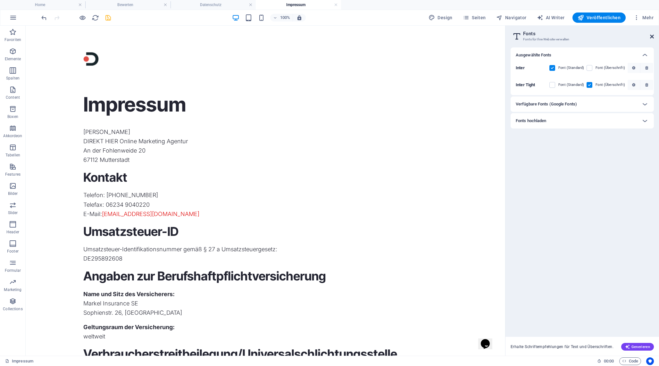
click at [652, 36] on icon at bounding box center [652, 36] width 4 height 5
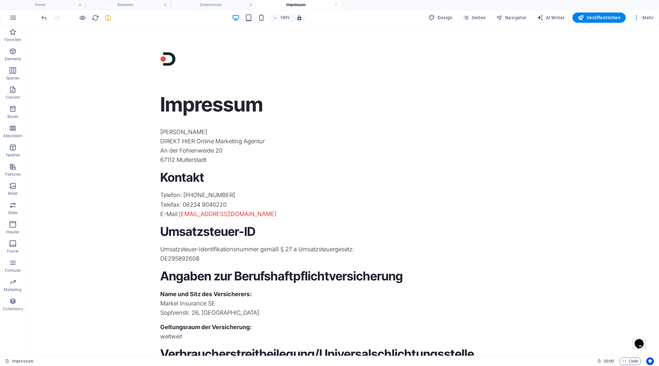
click at [109, 17] on icon "save" at bounding box center [107, 17] width 7 height 7
click at [94, 17] on icon "reload" at bounding box center [95, 17] width 7 height 7
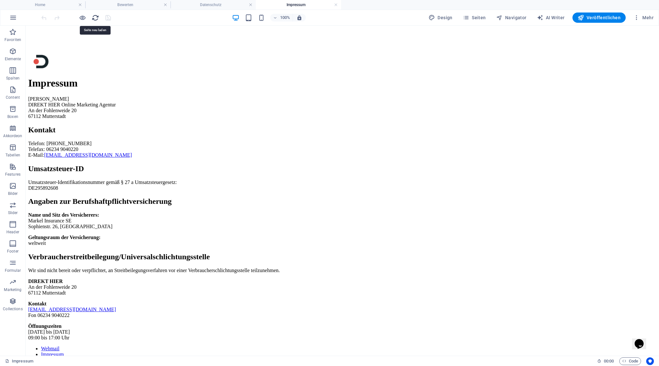
scroll to position [0, 0]
click at [94, 17] on icon "reload" at bounding box center [95, 17] width 7 height 7
click at [445, 16] on span "Design" at bounding box center [440, 17] width 24 height 6
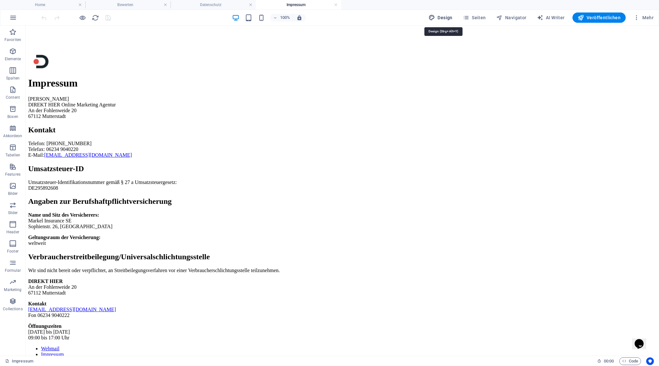
select select "px"
select select "300"
select select "px"
select select "700"
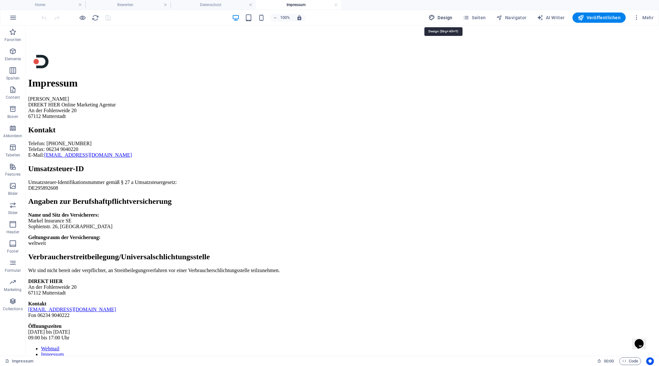
select select "px"
select select "rem"
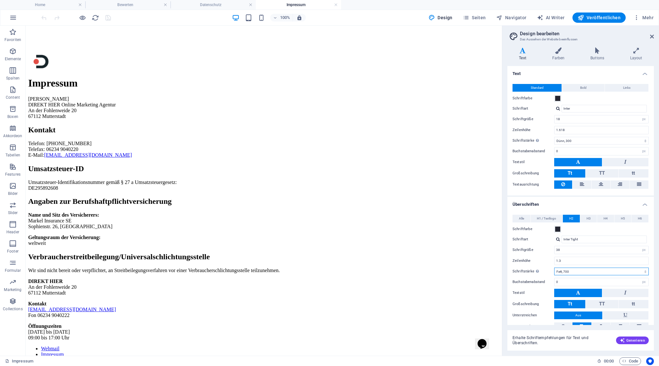
click at [568, 272] on select "Fein, 100 Extra-dünn, 200 Dünn, 300 Normal, 400 Medium, 500 Halb-fett, 600 Fett…" at bounding box center [601, 272] width 95 height 8
select select "600"
click at [554, 268] on select "Fein, 100 Extra-dünn, 200 Dünn, 300 Normal, 400 Medium, 500 Halb-fett, 600 Fett…" at bounding box center [601, 272] width 95 height 8
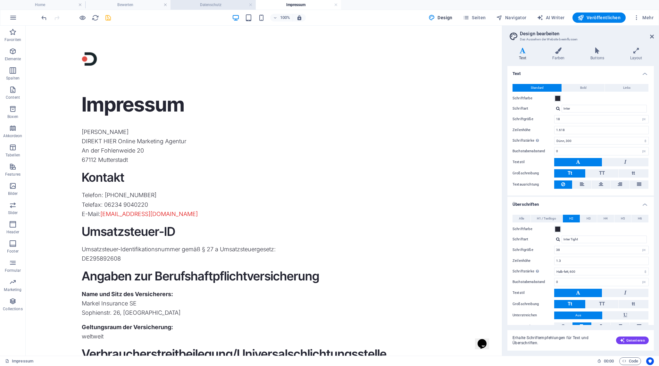
click at [199, 8] on h4 "Datenschutz" at bounding box center [212, 4] width 85 height 7
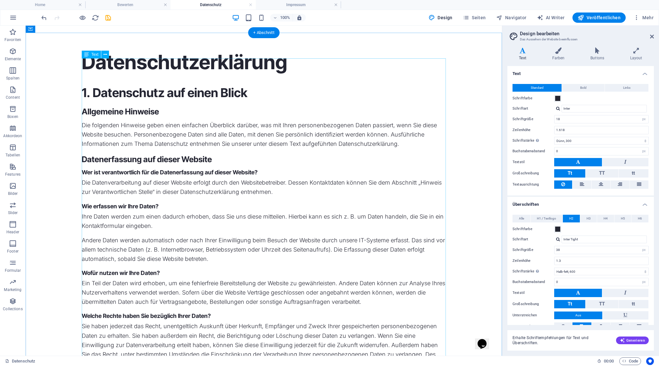
scroll to position [44, 0]
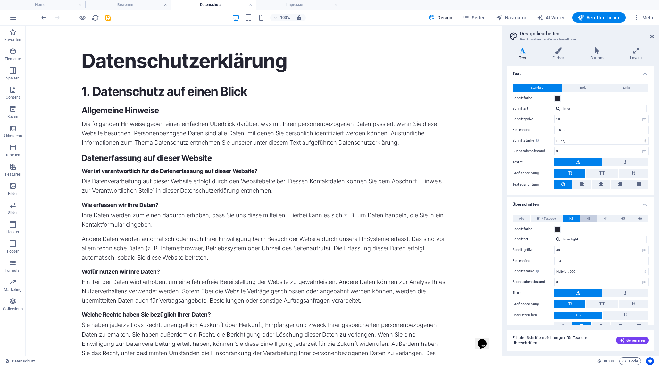
click at [590, 219] on span "H3" at bounding box center [588, 219] width 4 height 8
click at [572, 273] on select "Fein, 100 Extra-dünn, 200 Dünn, 300 Normal, 400 Medium, 500 Halb-fett, 600 Fett…" at bounding box center [601, 272] width 95 height 8
click at [554, 268] on select "Fein, 100 Extra-dünn, 200 Dünn, 300 Normal, 400 Medium, 500 Halb-fett, 600 Fett…" at bounding box center [601, 272] width 95 height 8
click at [572, 271] on select "Fein, 100 Extra-dünn, 200 Dünn, 300 Normal, 400 Medium, 500 Halb-fett, 600 Fett…" at bounding box center [601, 272] width 95 height 8
click at [554, 268] on select "Fein, 100 Extra-dünn, 200 Dünn, 300 Normal, 400 Medium, 500 Halb-fett, 600 Fett…" at bounding box center [601, 272] width 95 height 8
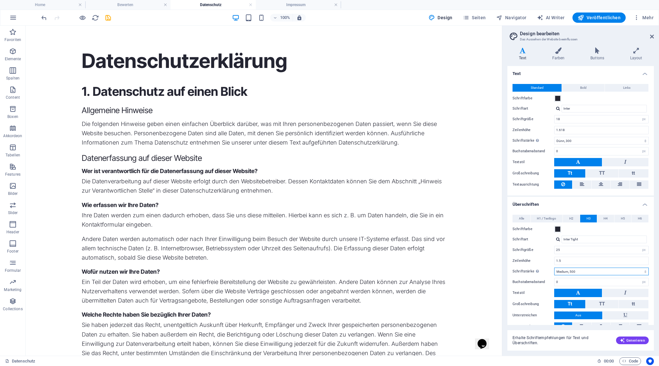
click at [572, 270] on select "Fein, 100 Extra-dünn, 200 Dünn, 300 Normal, 400 Medium, 500 Halb-fett, 600 Fett…" at bounding box center [601, 272] width 95 height 8
click at [554, 268] on select "Fein, 100 Extra-dünn, 200 Dünn, 300 Normal, 400 Medium, 500 Halb-fett, 600 Fett…" at bounding box center [601, 272] width 95 height 8
click at [574, 272] on select "Fein, 100 Extra-dünn, 200 Dünn, 300 Normal, 400 Medium, 500 Halb-fett, 600 Fett…" at bounding box center [601, 272] width 95 height 8
click at [554, 268] on select "Fein, 100 Extra-dünn, 200 Dünn, 300 Normal, 400 Medium, 500 Halb-fett, 600 Fett…" at bounding box center [601, 272] width 95 height 8
click at [574, 271] on select "Fein, 100 Extra-dünn, 200 Dünn, 300 Normal, 400 Medium, 500 Halb-fett, 600 Fett…" at bounding box center [601, 272] width 95 height 8
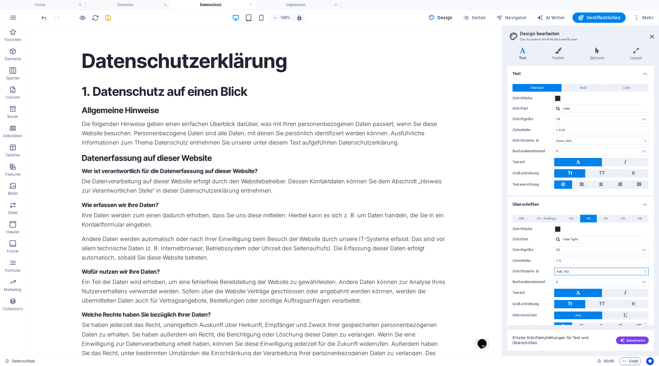
select select "600"
click at [554, 268] on select "Fein, 100 Extra-dünn, 200 Dünn, 300 Normal, 400 Medium, 500 Halb-fett, 600 Fett…" at bounding box center [601, 272] width 95 height 8
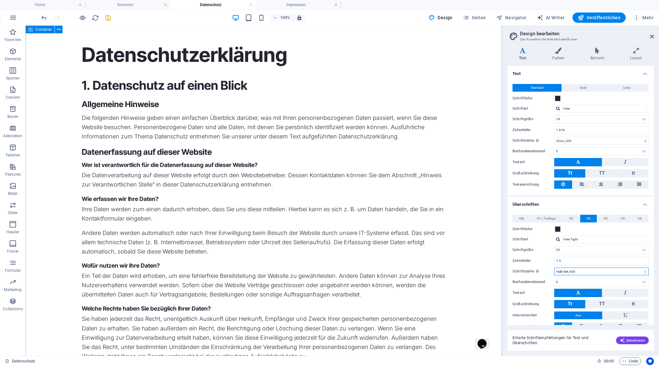
scroll to position [0, 0]
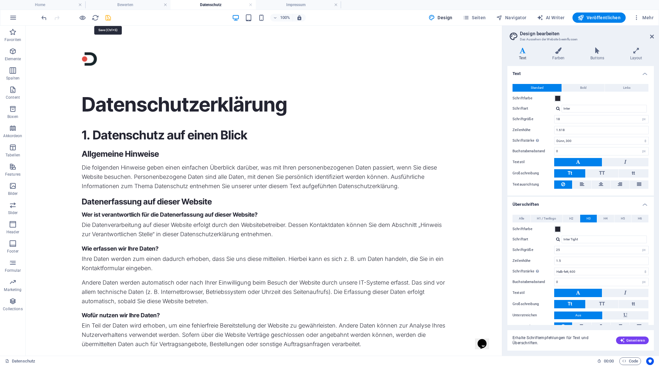
click at [107, 20] on icon "save" at bounding box center [107, 17] width 7 height 7
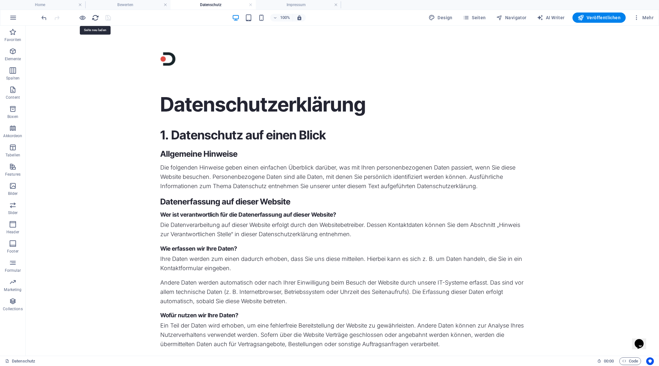
click at [96, 17] on icon "reload" at bounding box center [95, 17] width 7 height 7
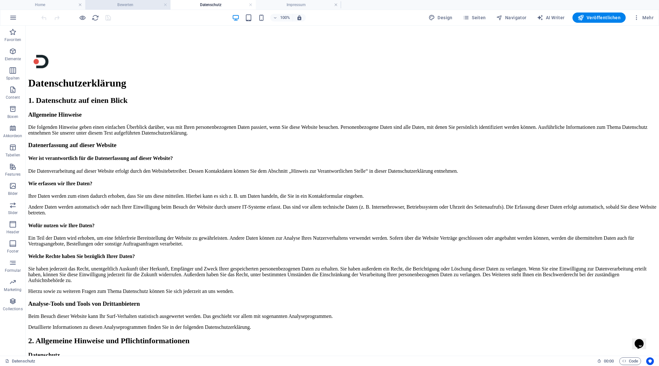
click at [137, 8] on h4 "Bewerten" at bounding box center [127, 4] width 85 height 7
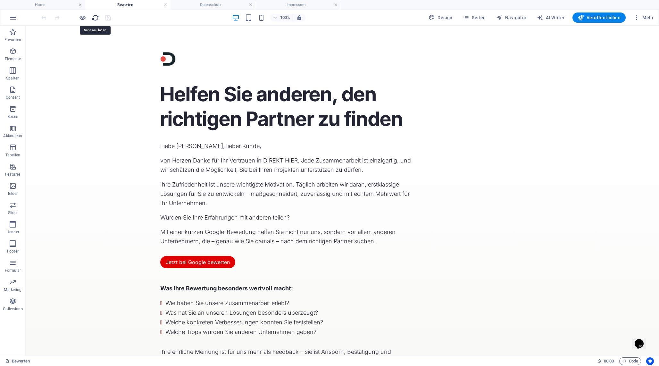
click at [92, 19] on icon "reload" at bounding box center [95, 17] width 7 height 7
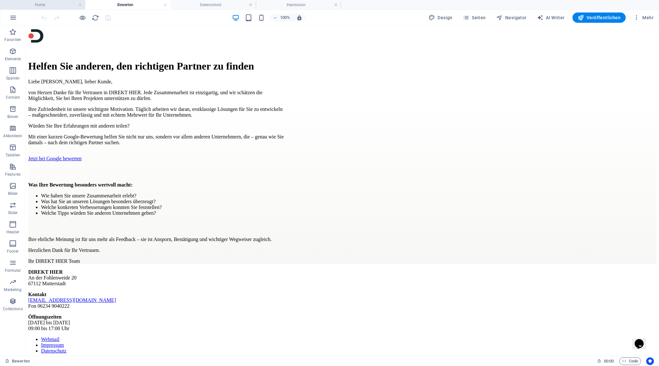
click at [60, 4] on h4 "Home" at bounding box center [42, 4] width 85 height 7
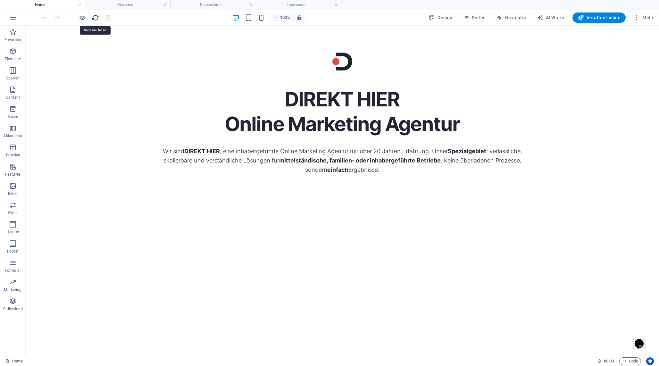
click at [94, 20] on icon "reload" at bounding box center [95, 17] width 7 height 7
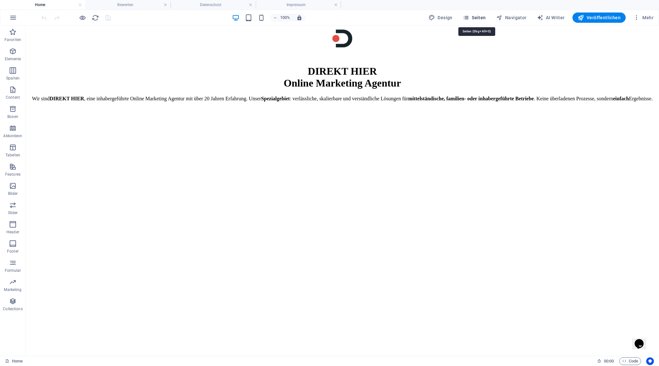
click at [469, 16] on icon "button" at bounding box center [466, 17] width 6 height 6
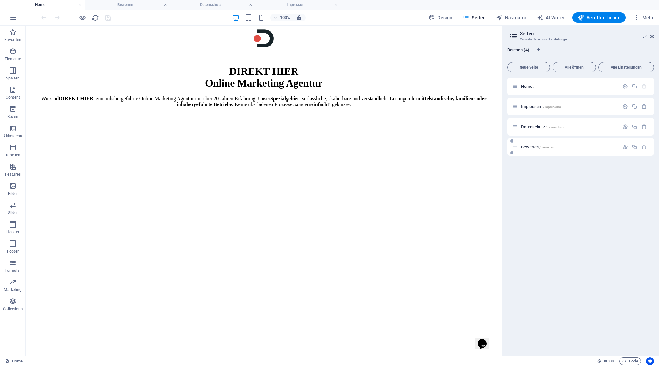
click at [529, 147] on span "Bewerten /bewerten" at bounding box center [537, 147] width 33 height 5
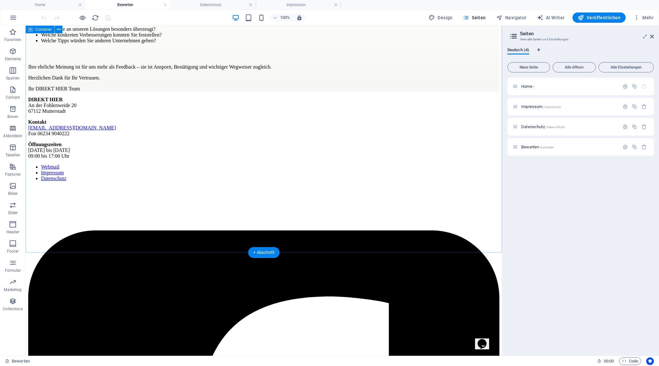
scroll to position [174, 0]
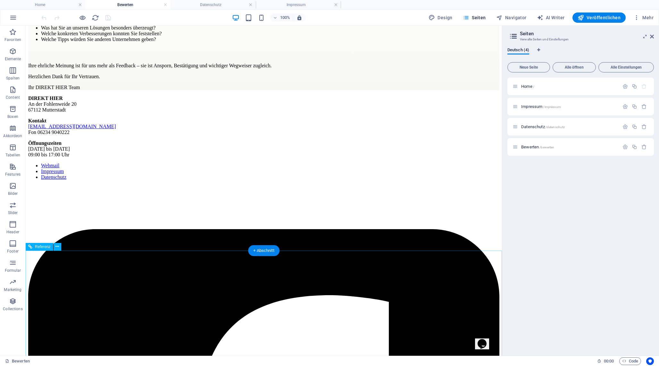
click at [445, 180] on nav "Webmail Impressum Datenschutz" at bounding box center [263, 171] width 471 height 17
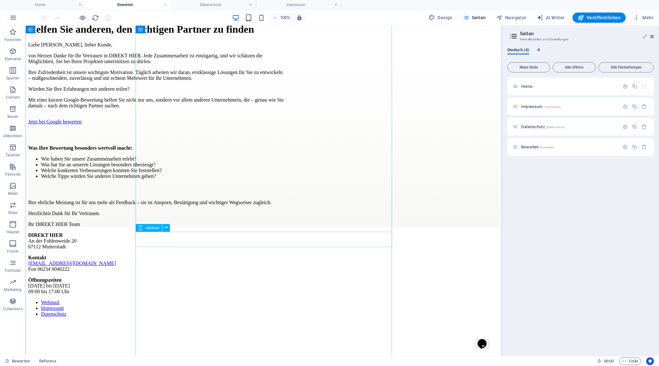
scroll to position [0, 0]
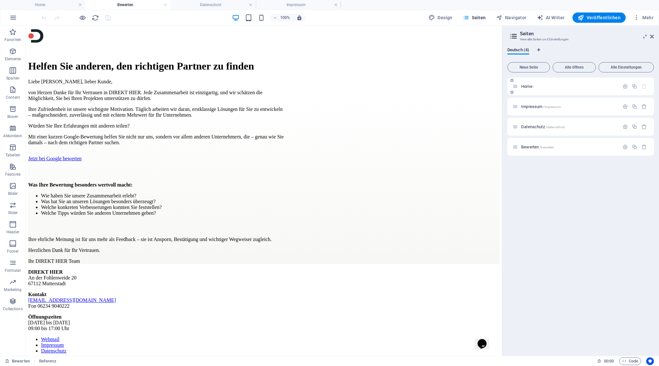
click at [528, 85] on span "Home /" at bounding box center [527, 86] width 13 height 5
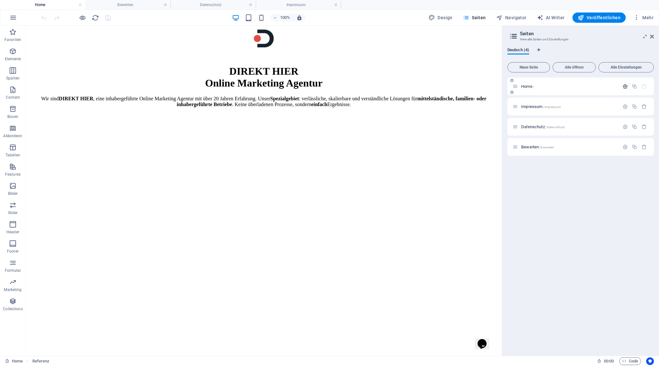
click at [623, 87] on icon "button" at bounding box center [624, 86] width 5 height 5
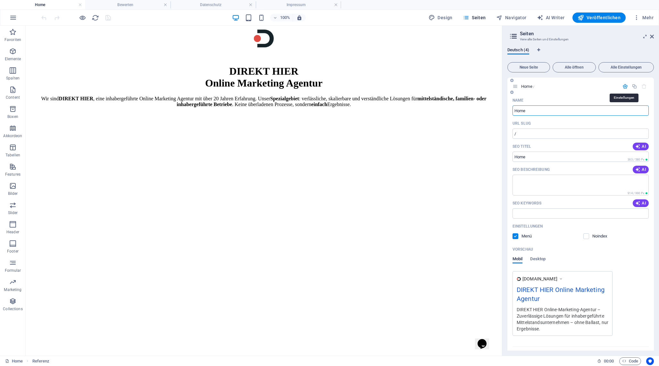
click at [623, 87] on icon "button" at bounding box center [624, 86] width 5 height 5
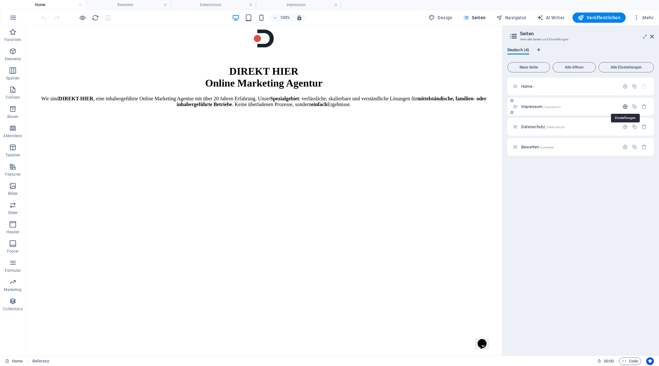
click at [623, 106] on icon "button" at bounding box center [624, 106] width 5 height 5
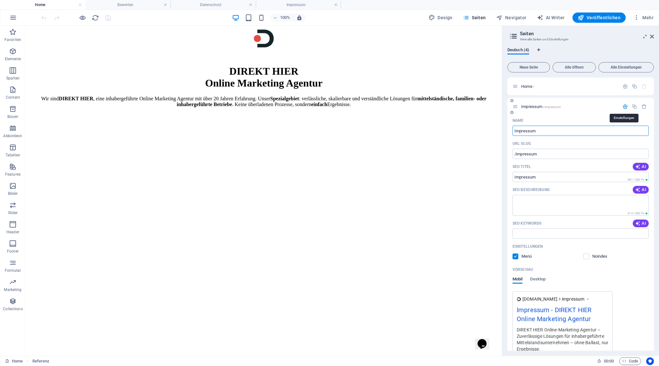
click at [623, 106] on icon "button" at bounding box center [624, 106] width 5 height 5
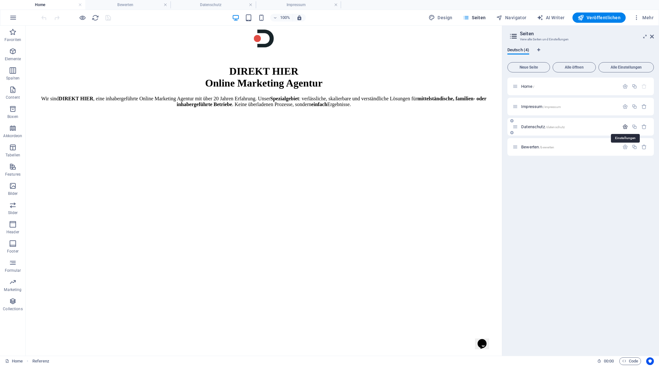
click at [624, 124] on icon "button" at bounding box center [624, 126] width 5 height 5
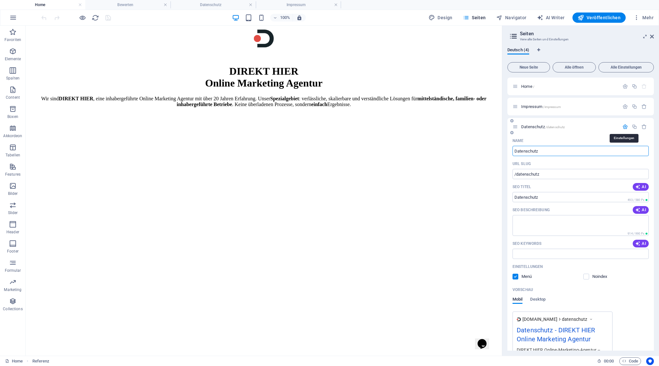
click at [624, 124] on icon "button" at bounding box center [624, 126] width 5 height 5
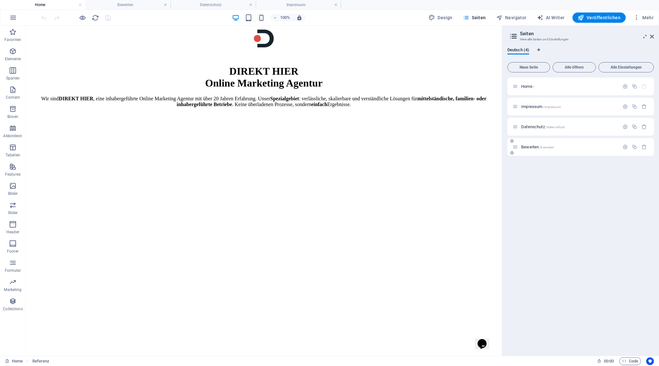
click at [624, 143] on div "Bewerten /bewerten" at bounding box center [580, 147] width 146 height 18
click at [624, 147] on icon "button" at bounding box center [624, 146] width 5 height 5
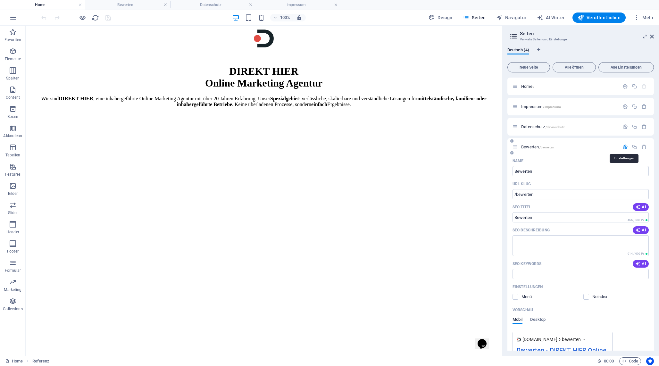
click at [624, 147] on icon "button" at bounding box center [624, 146] width 5 height 5
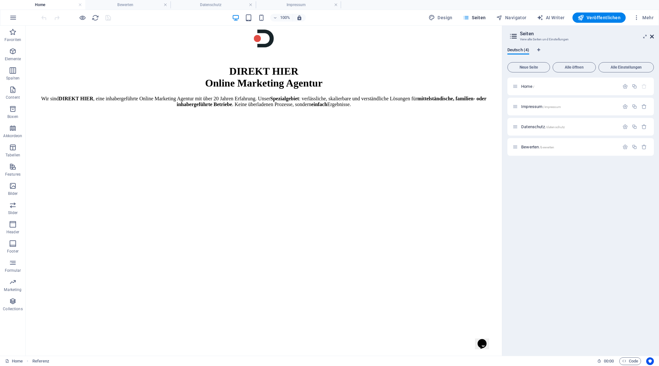
click at [652, 36] on icon at bounding box center [652, 36] width 4 height 5
